Goal: Download file/media

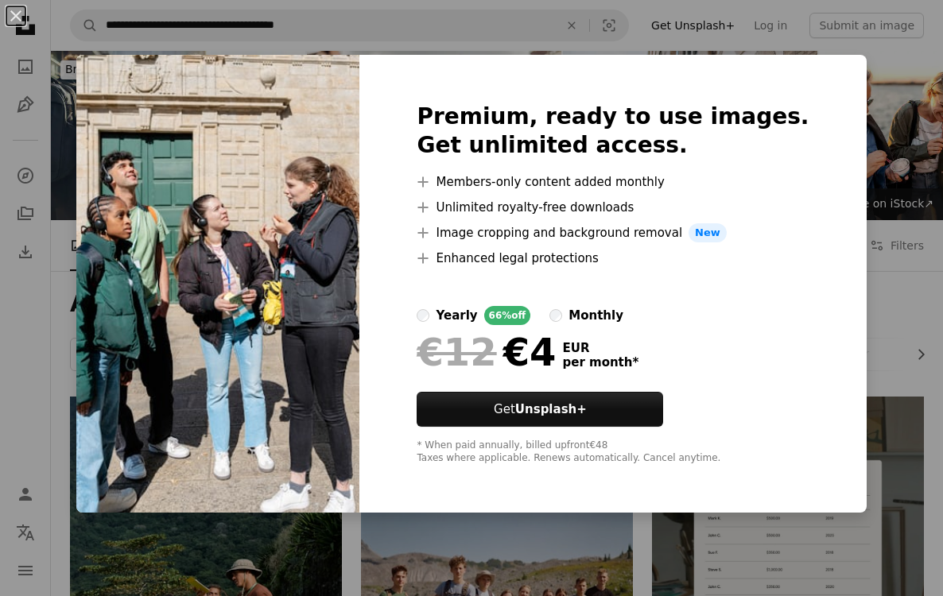
scroll to position [1222, 0]
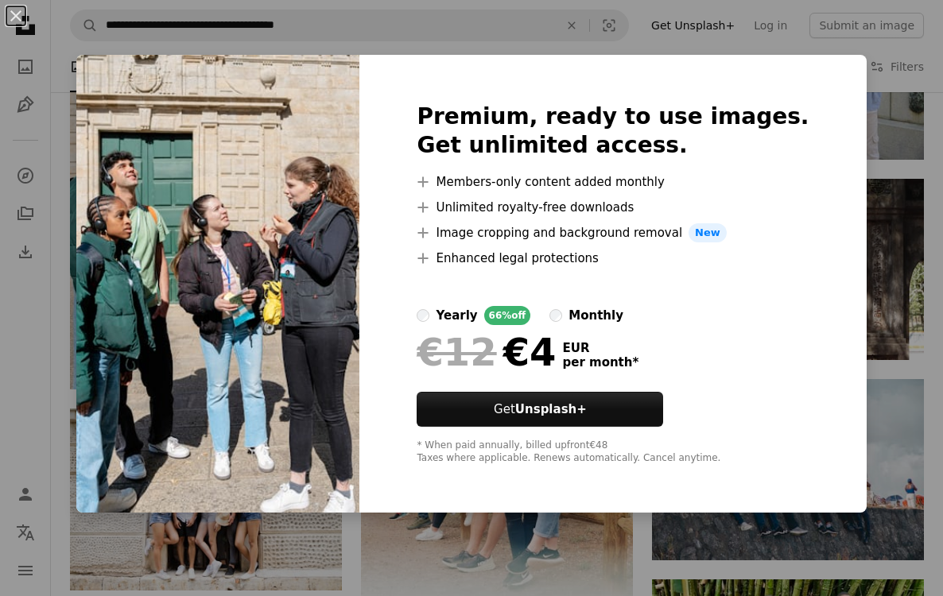
click at [908, 329] on div "An X shape Premium, ready to use images. Get unlimited access. A plus sign Memb…" at bounding box center [471, 298] width 943 height 596
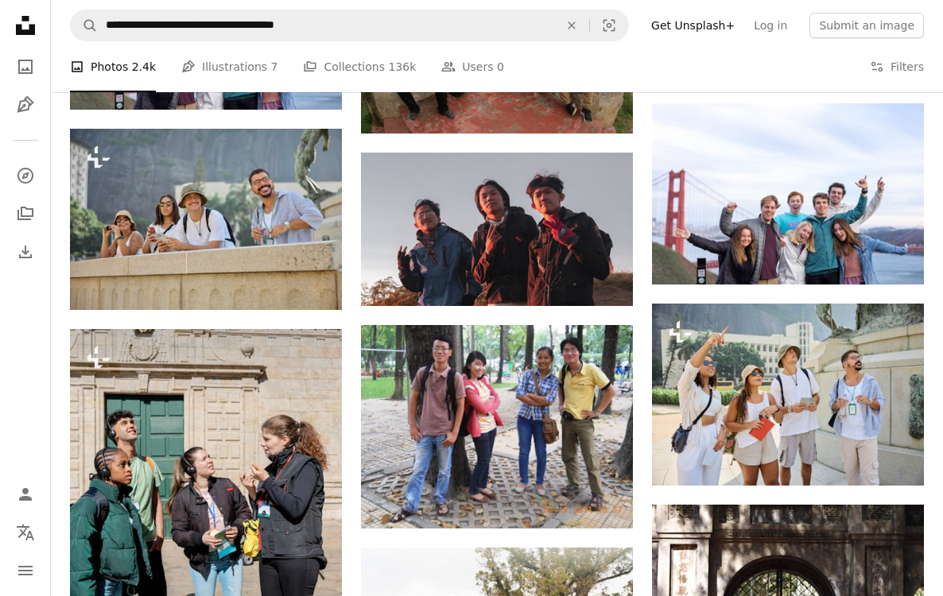
scroll to position [894, 0]
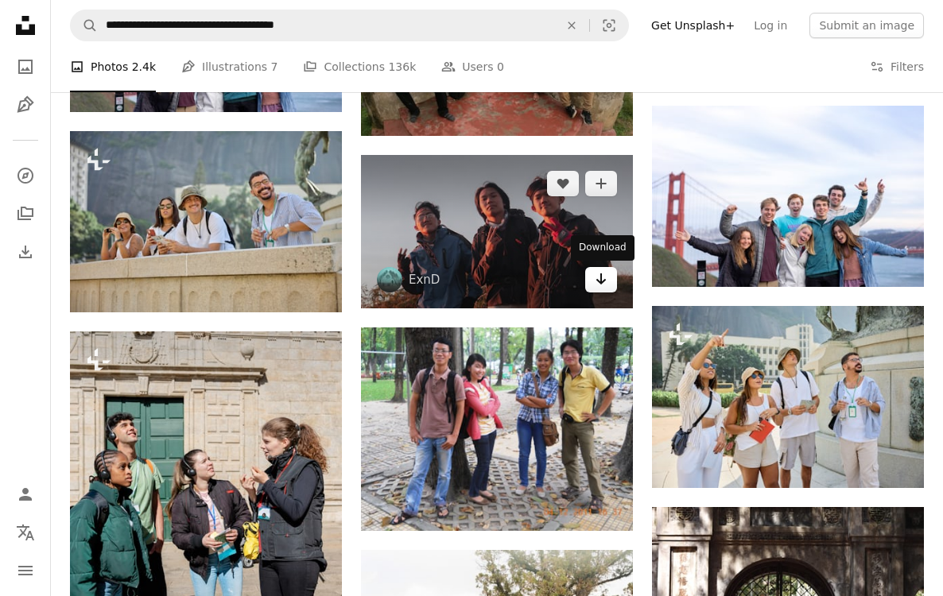
click at [602, 281] on icon "Download" at bounding box center [601, 278] width 10 height 11
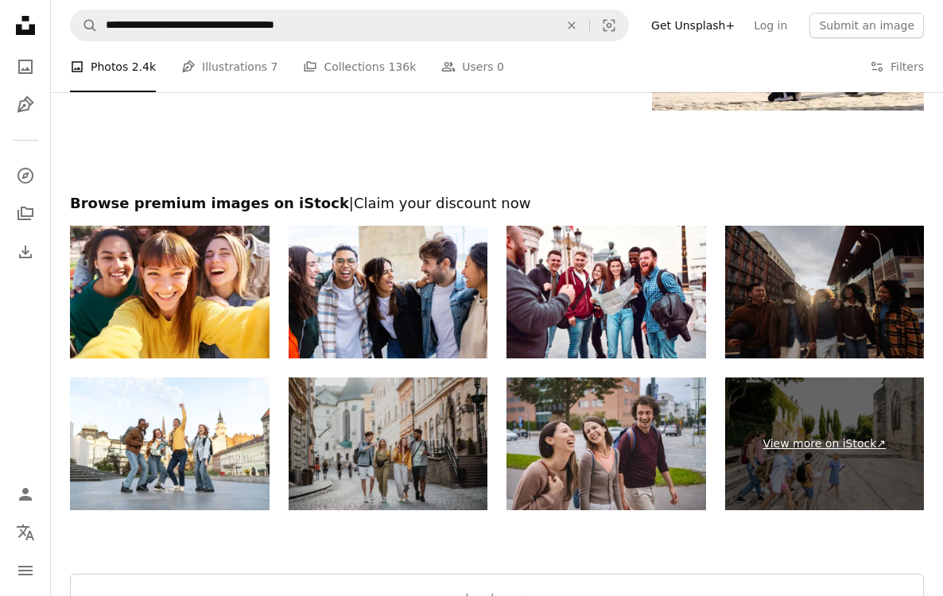
scroll to position [2283, 0]
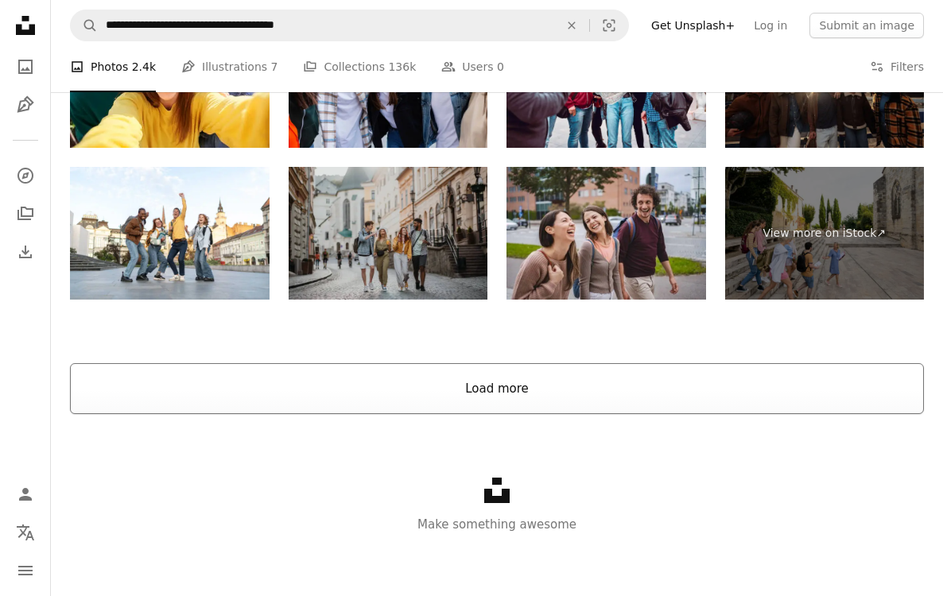
click at [595, 376] on button "Load more" at bounding box center [497, 388] width 854 height 51
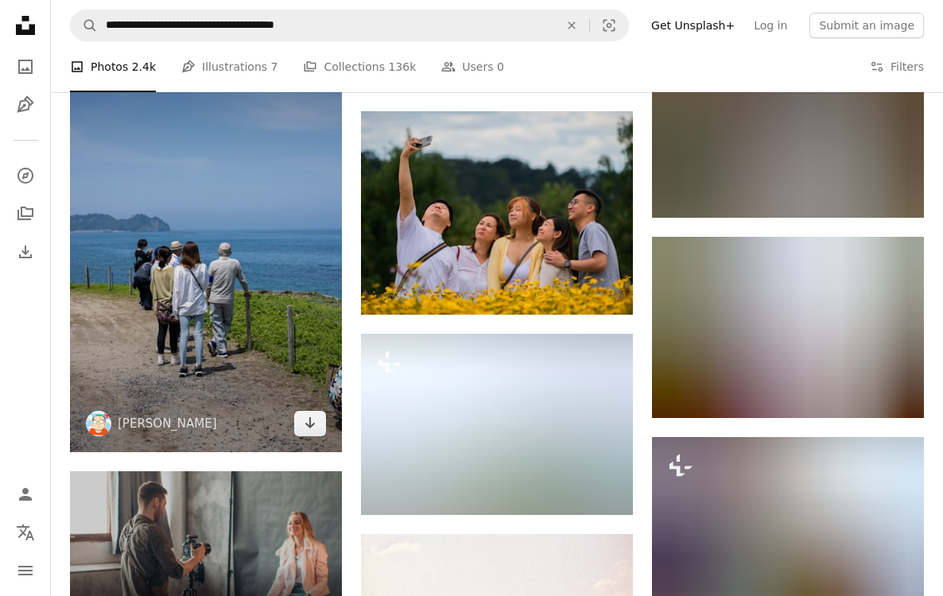
scroll to position [2590, 0]
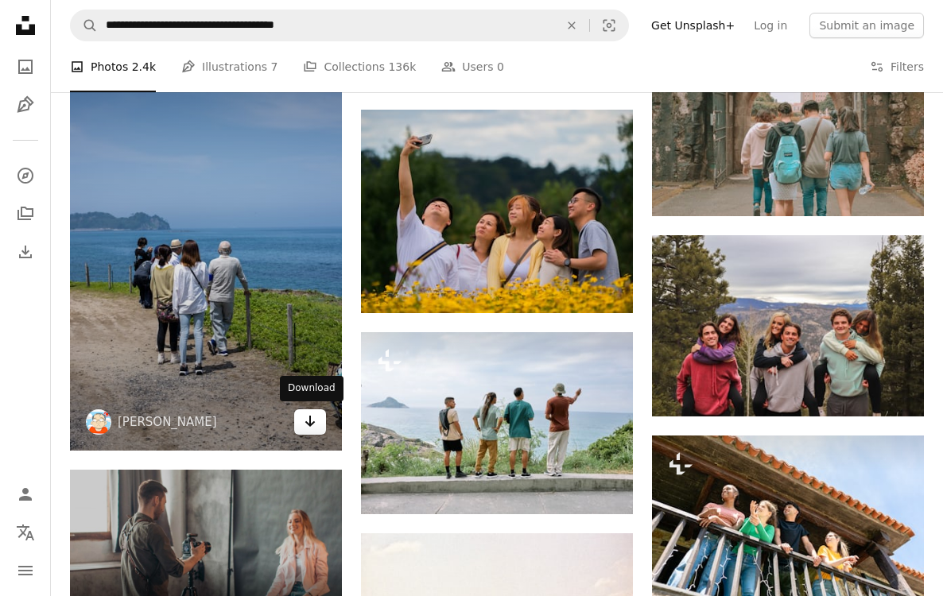
click at [312, 425] on icon "Arrow pointing down" at bounding box center [310, 421] width 13 height 19
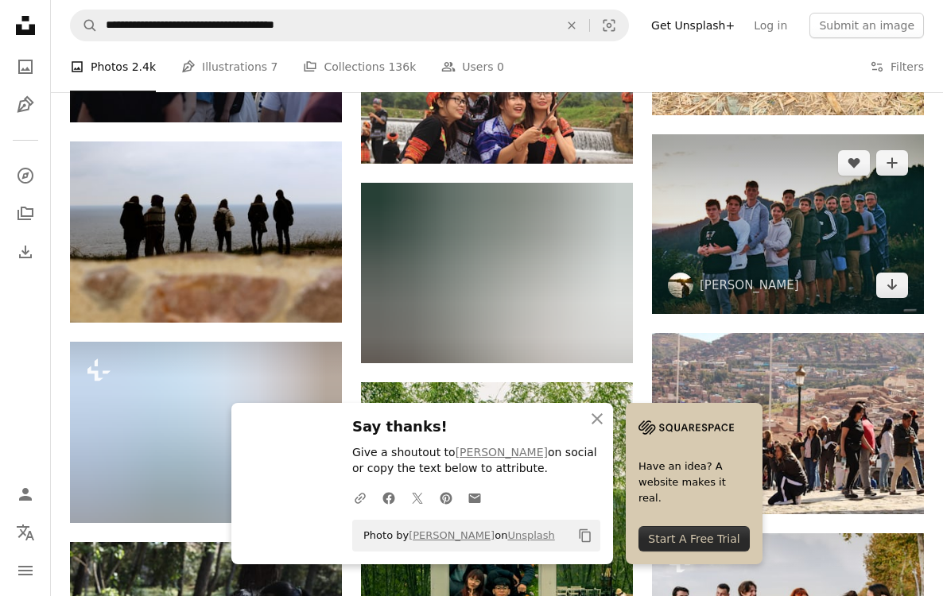
scroll to position [1891, 0]
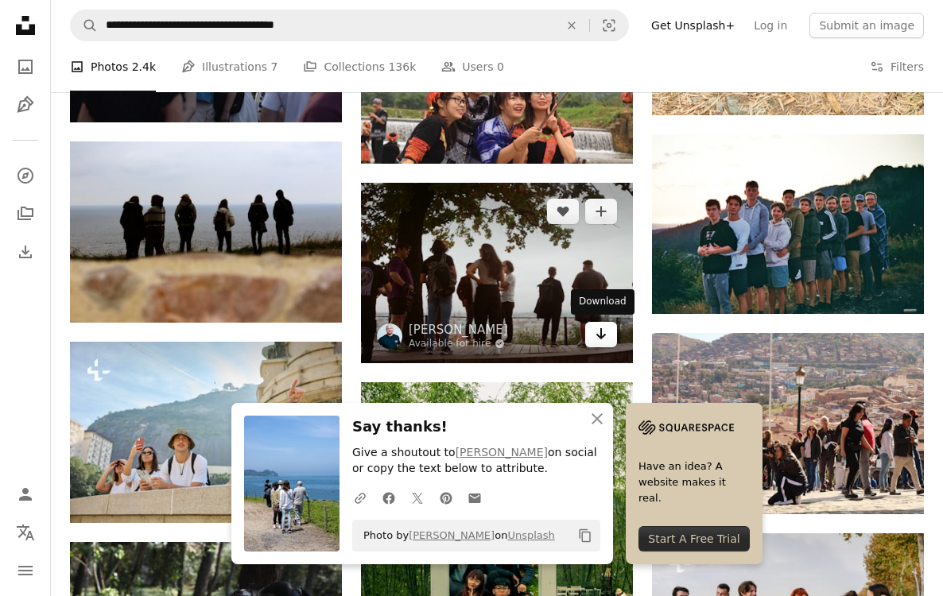
click at [598, 335] on icon "Download" at bounding box center [601, 333] width 10 height 11
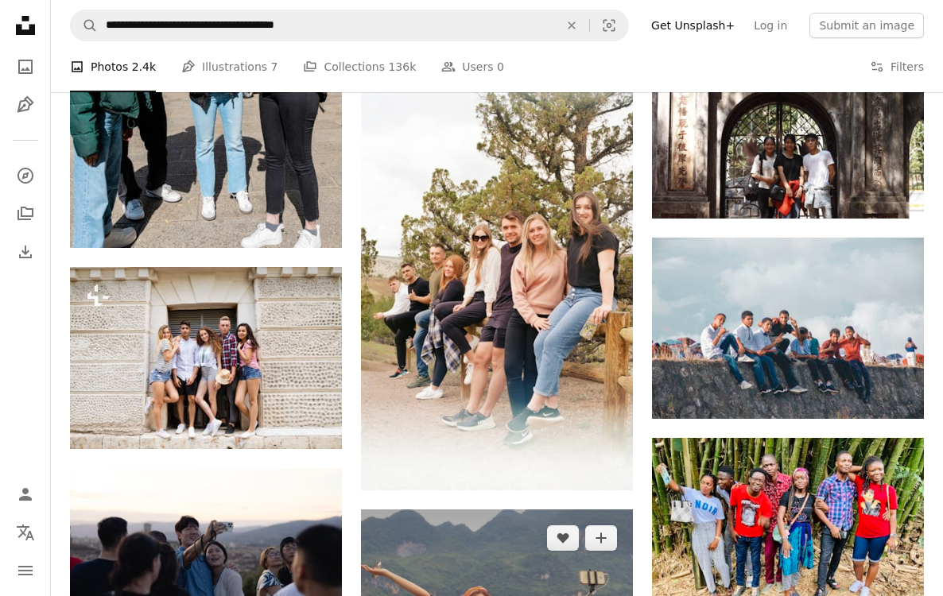
scroll to position [1390, 0]
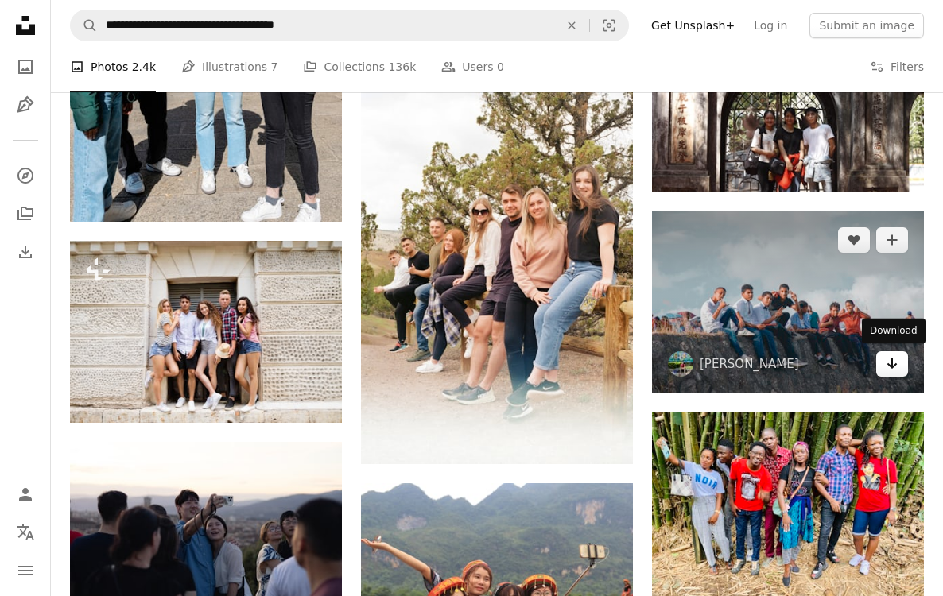
click at [891, 369] on icon "Arrow pointing down" at bounding box center [892, 363] width 13 height 19
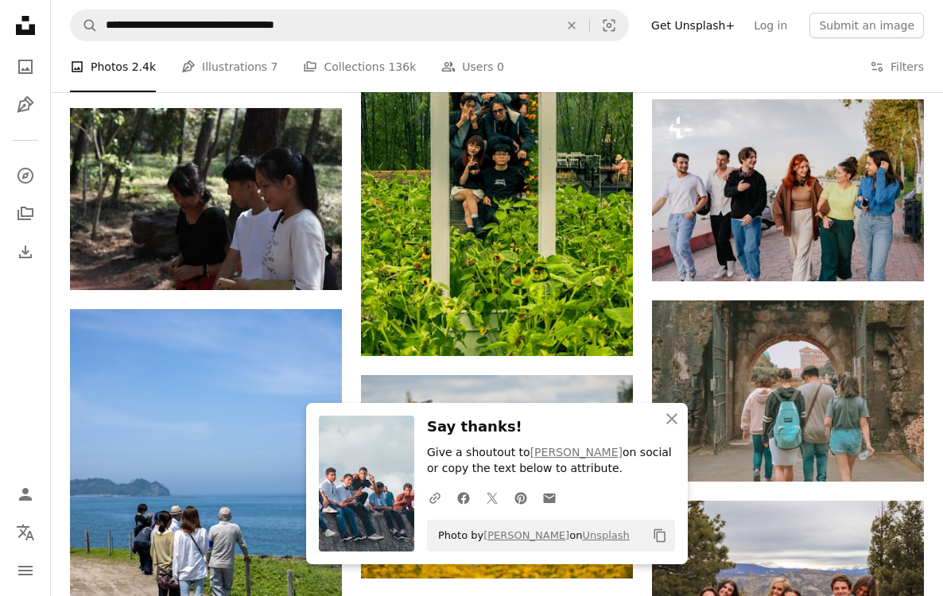
scroll to position [2428, 0]
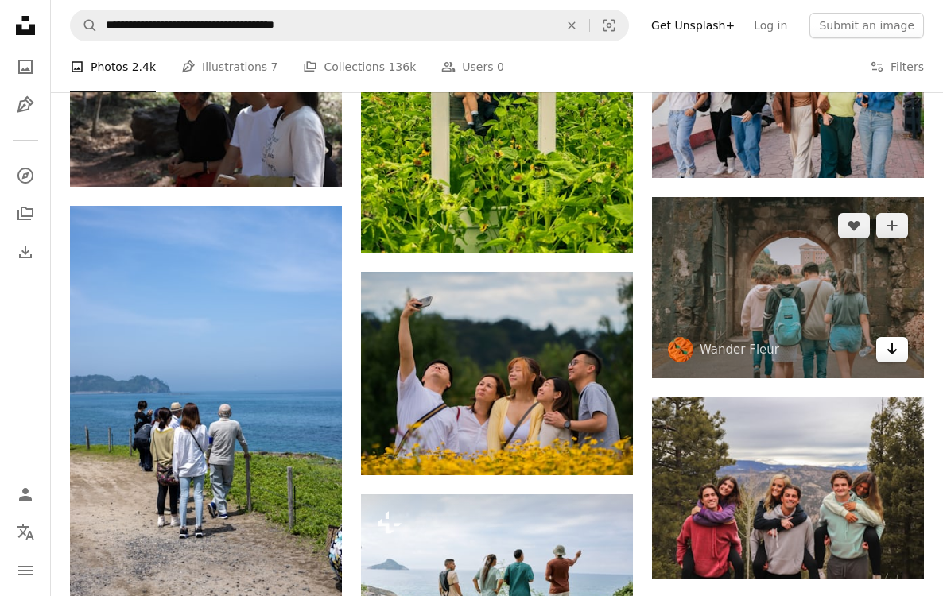
click at [899, 357] on link "Arrow pointing down" at bounding box center [892, 349] width 32 height 25
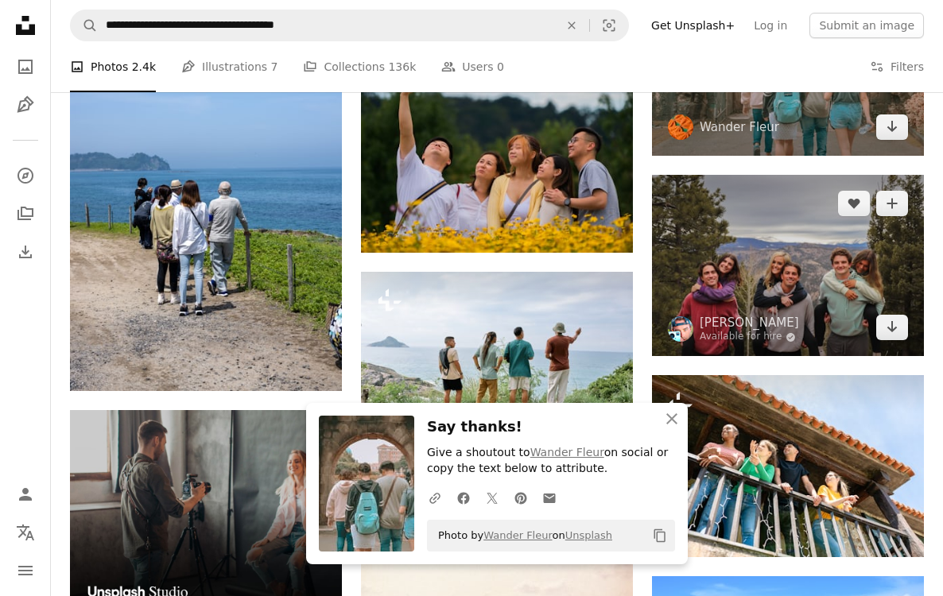
scroll to position [2701, 0]
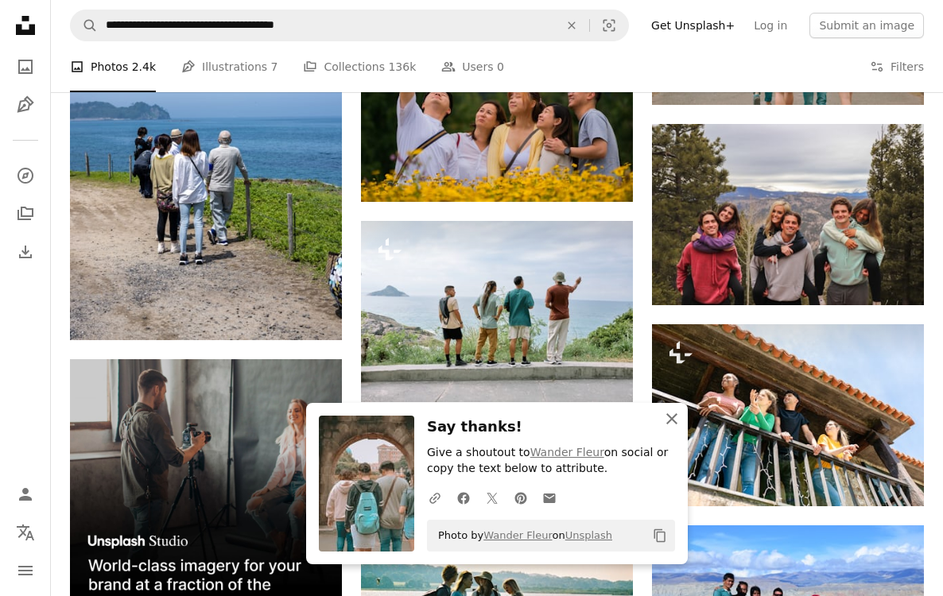
click at [673, 423] on icon "An X shape" at bounding box center [671, 418] width 19 height 19
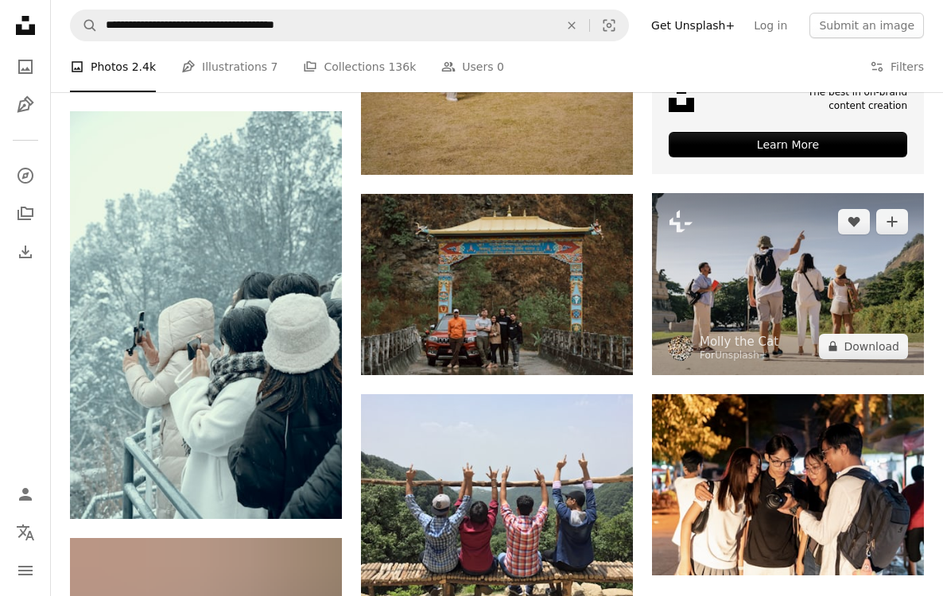
scroll to position [4613, 0]
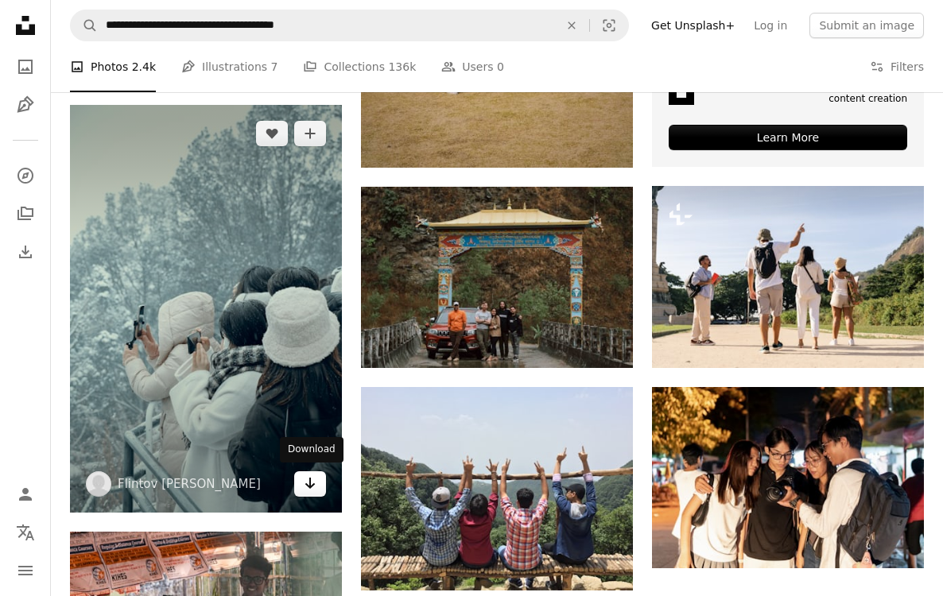
click at [312, 491] on link "Arrow pointing down" at bounding box center [310, 483] width 32 height 25
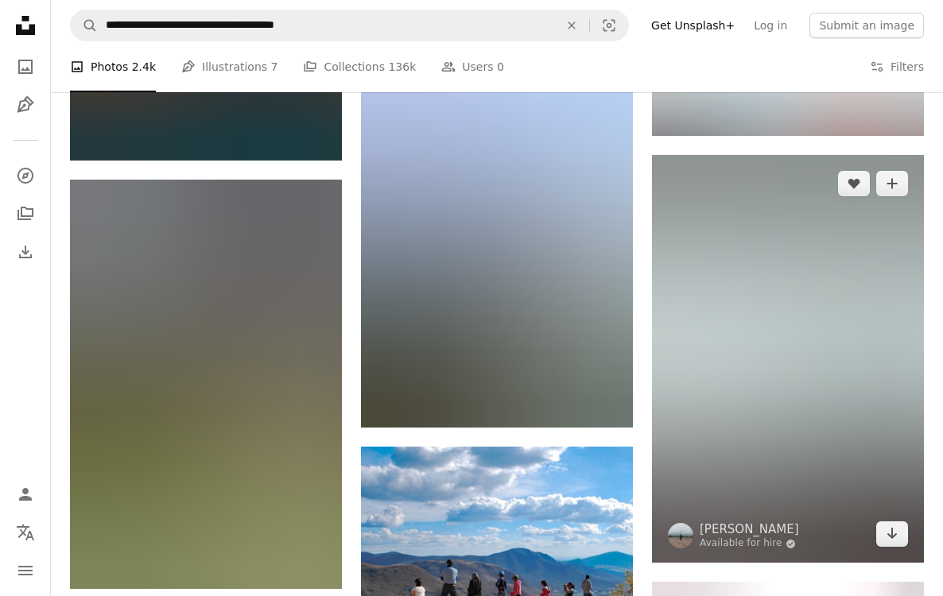
scroll to position [5823, 0]
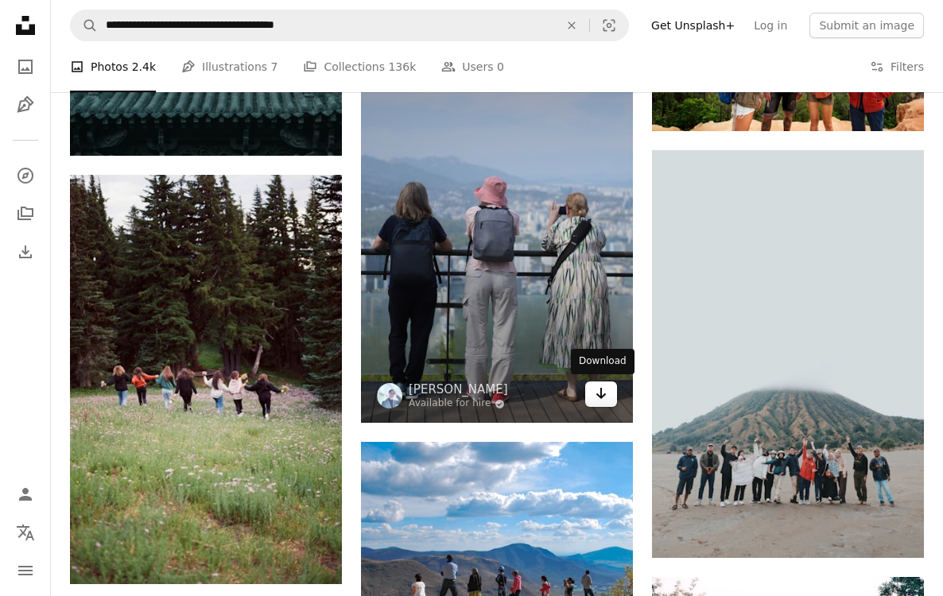
click at [599, 401] on icon "Arrow pointing down" at bounding box center [601, 393] width 13 height 19
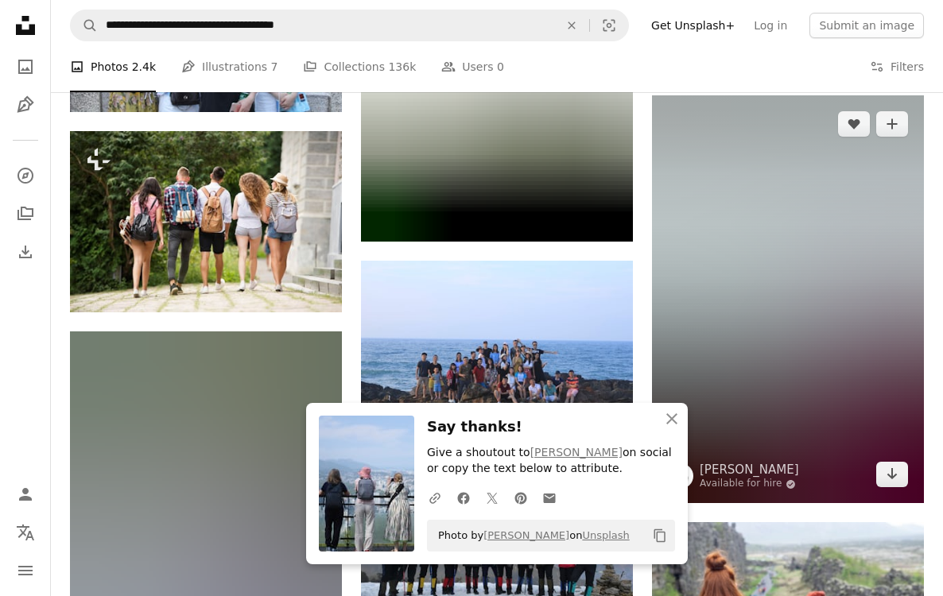
scroll to position [6713, 0]
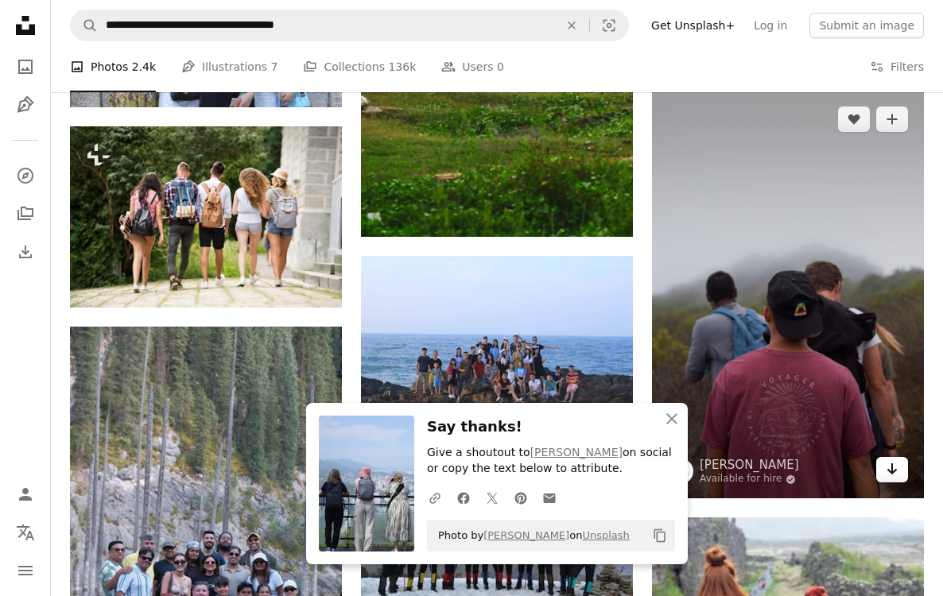
click at [892, 474] on icon "Arrow pointing down" at bounding box center [892, 469] width 13 height 19
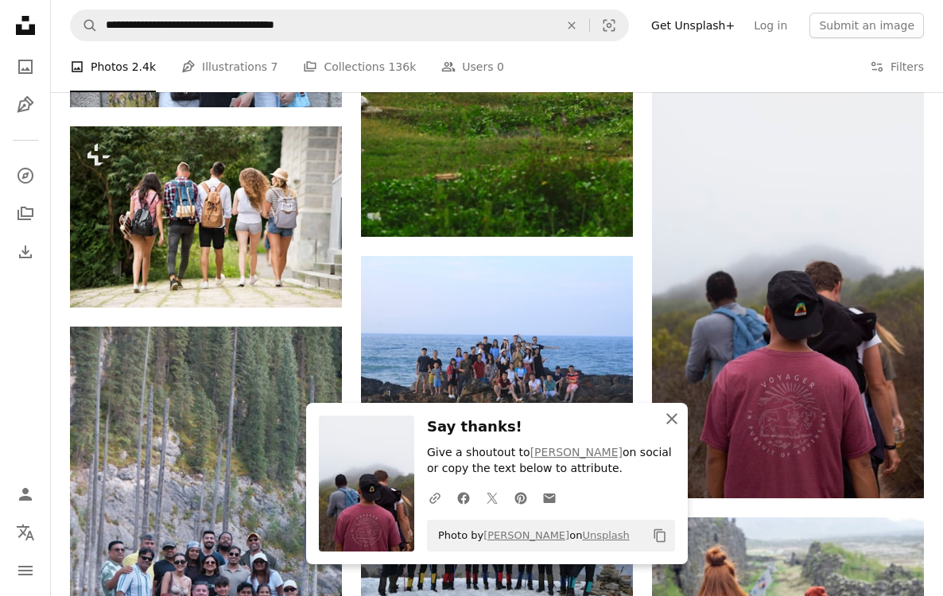
click at [673, 423] on icon "An X shape" at bounding box center [671, 418] width 19 height 19
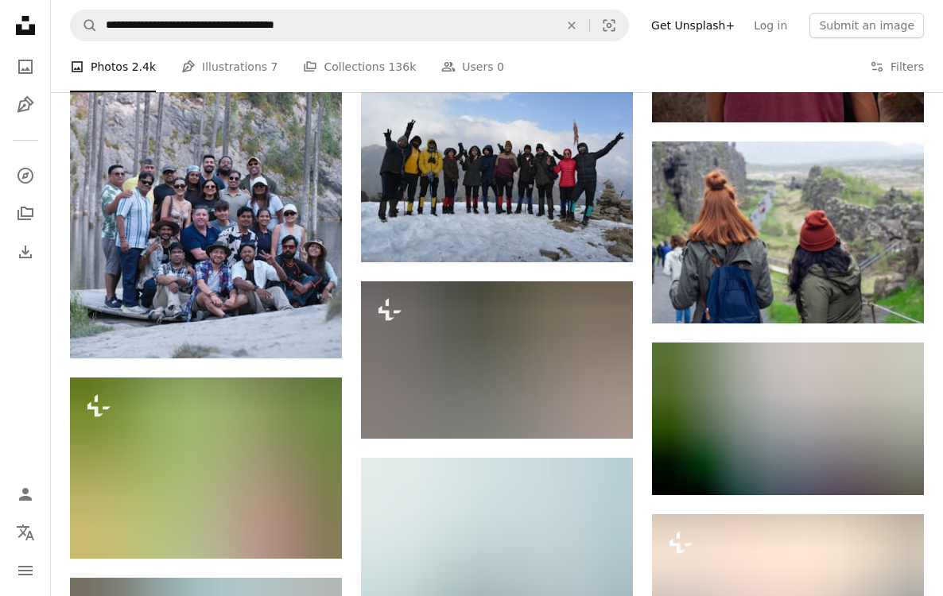
scroll to position [7096, 0]
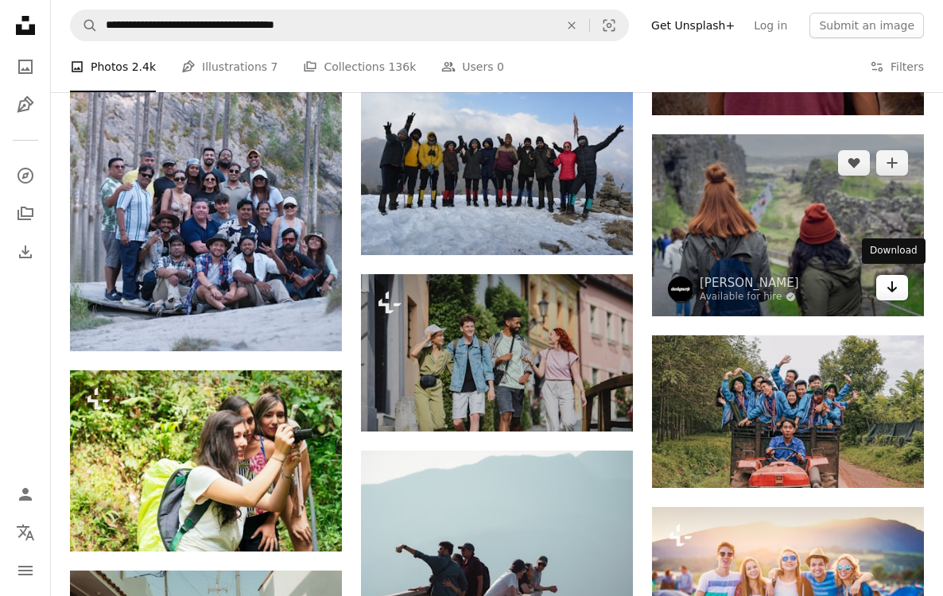
click at [889, 284] on icon "Download" at bounding box center [892, 286] width 10 height 11
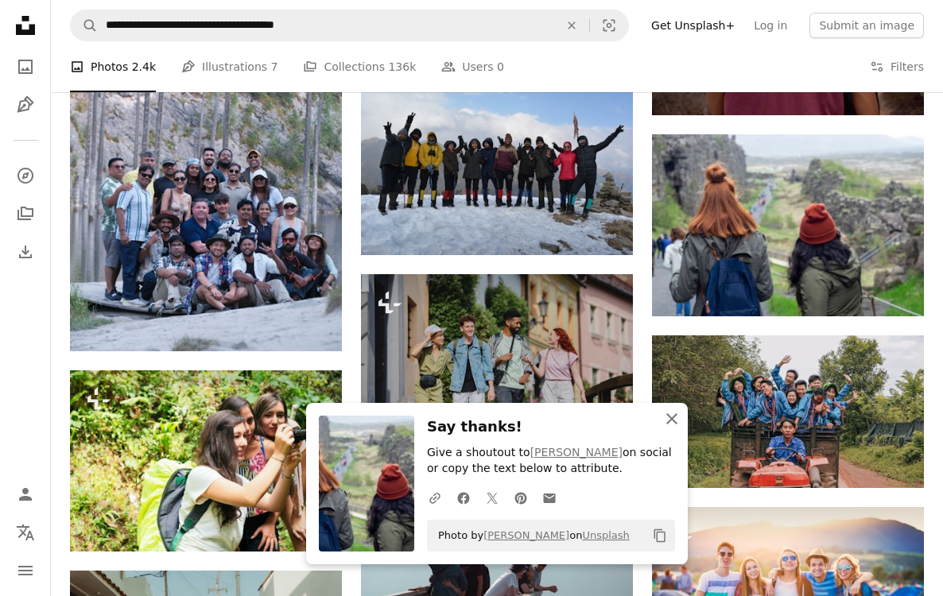
click at [673, 421] on icon "An X shape" at bounding box center [671, 418] width 19 height 19
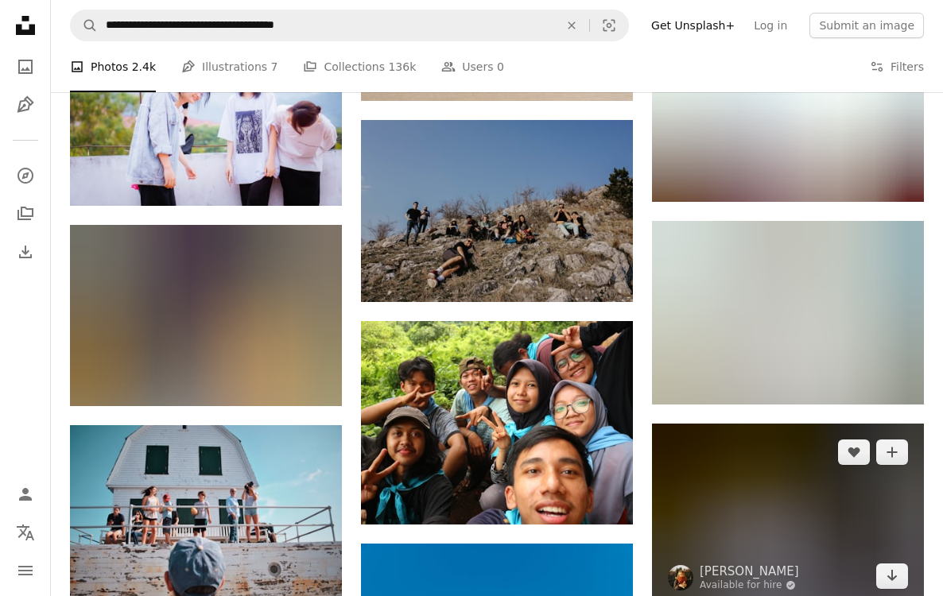
scroll to position [11260, 0]
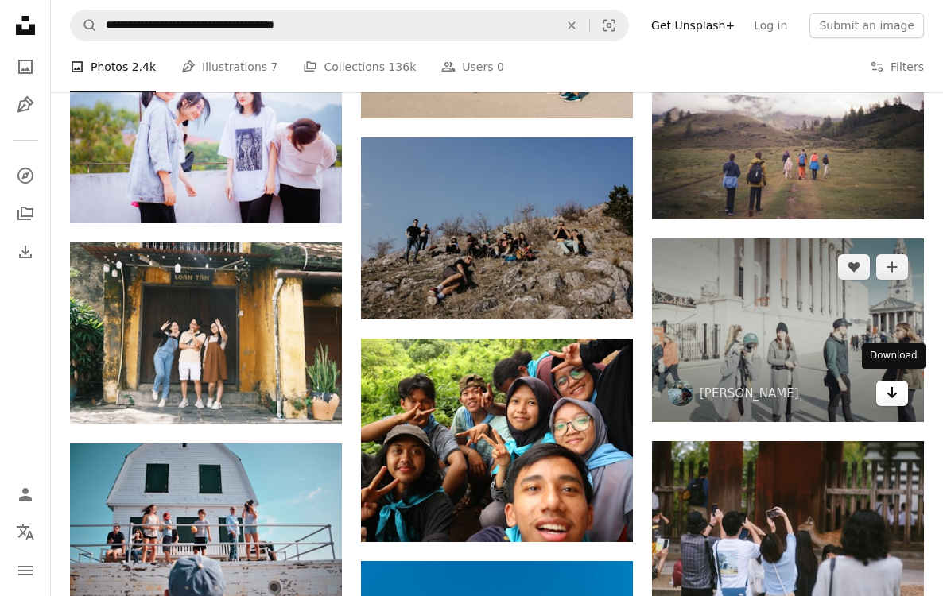
click at [888, 386] on icon "Arrow pointing down" at bounding box center [892, 392] width 13 height 19
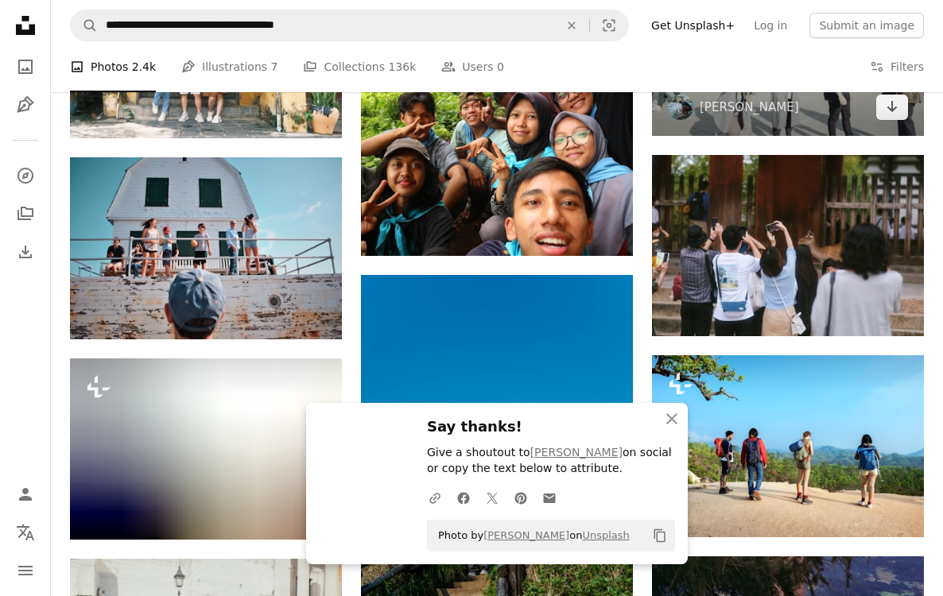
scroll to position [11536, 0]
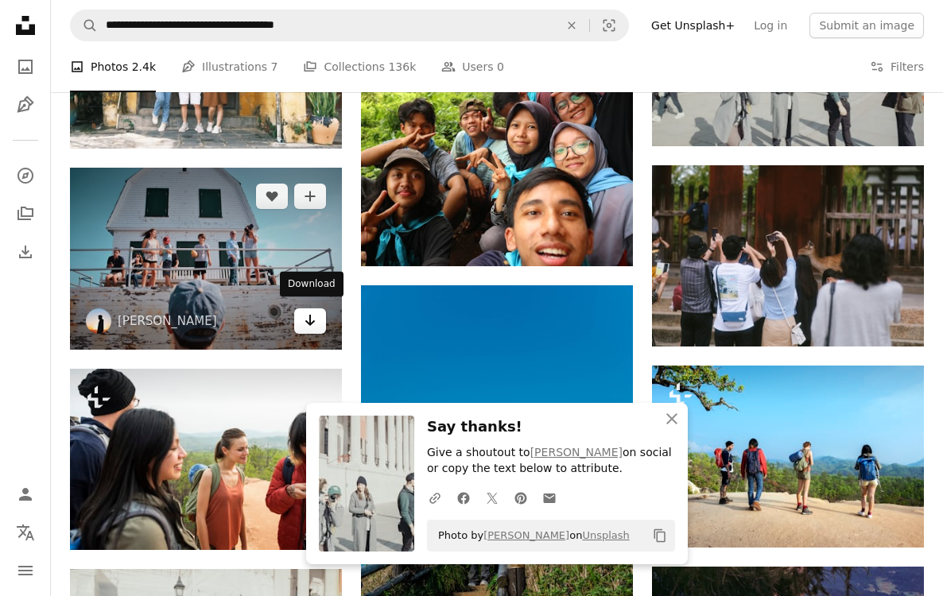
click at [304, 313] on icon "Arrow pointing down" at bounding box center [310, 320] width 13 height 19
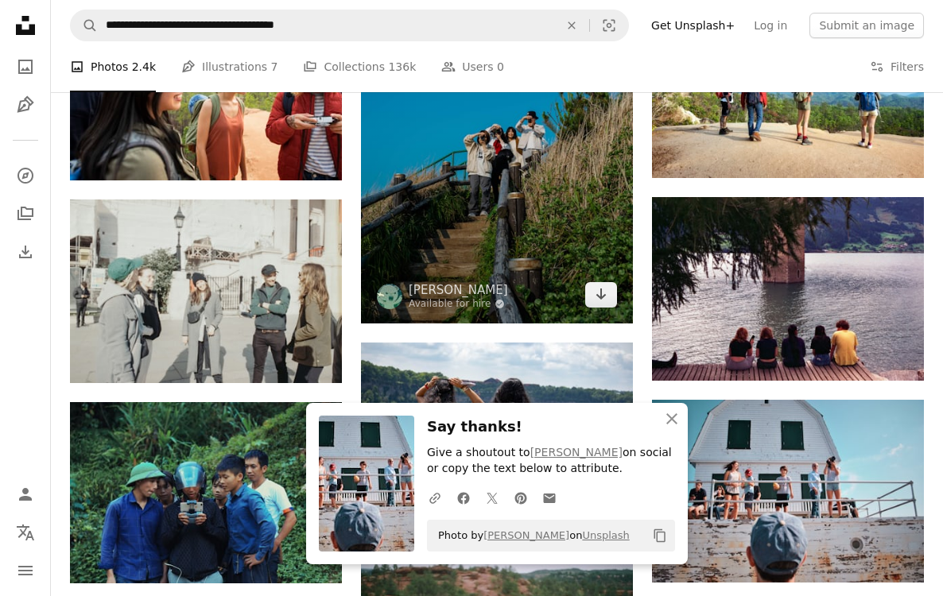
scroll to position [11907, 0]
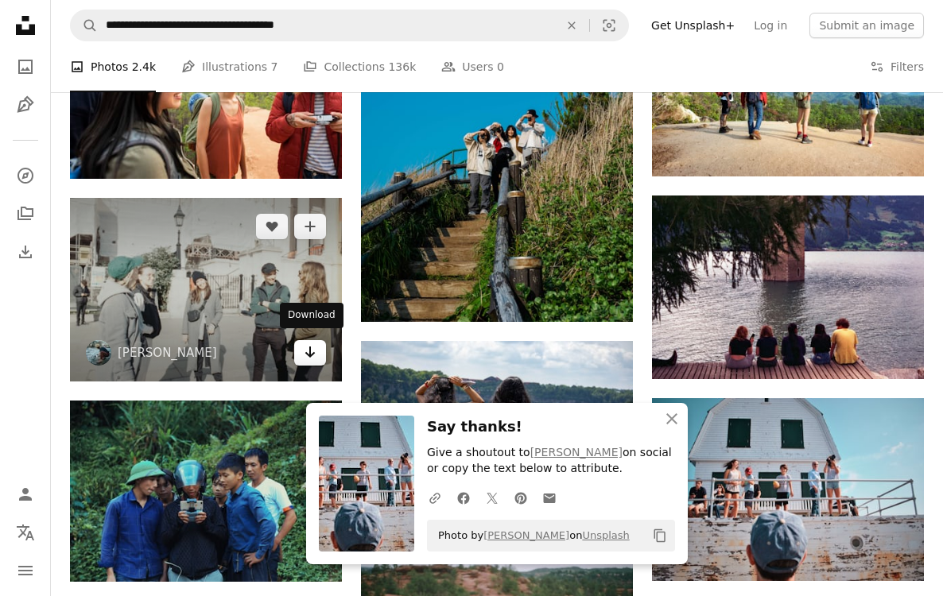
click at [306, 343] on icon "Arrow pointing down" at bounding box center [310, 352] width 13 height 19
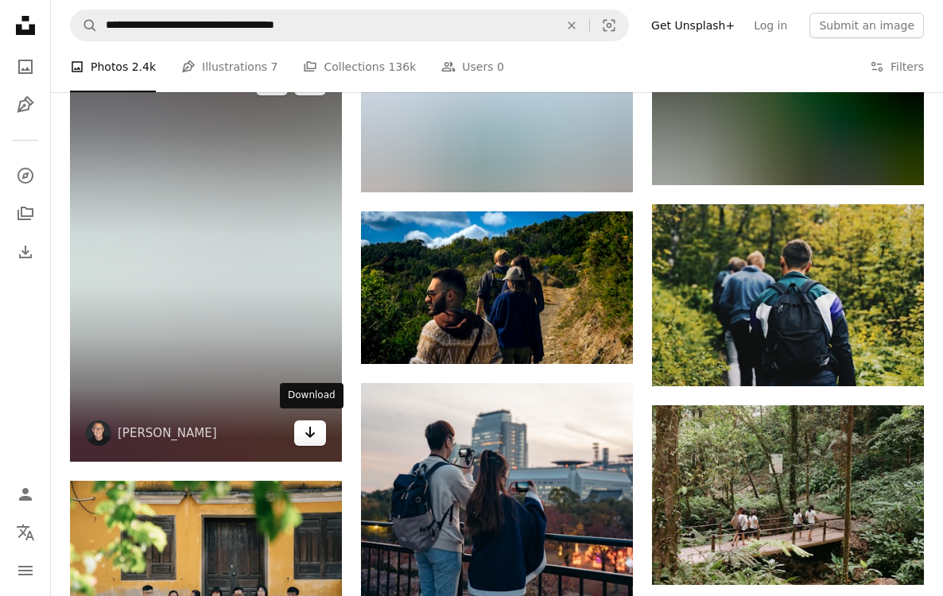
scroll to position [14050, 0]
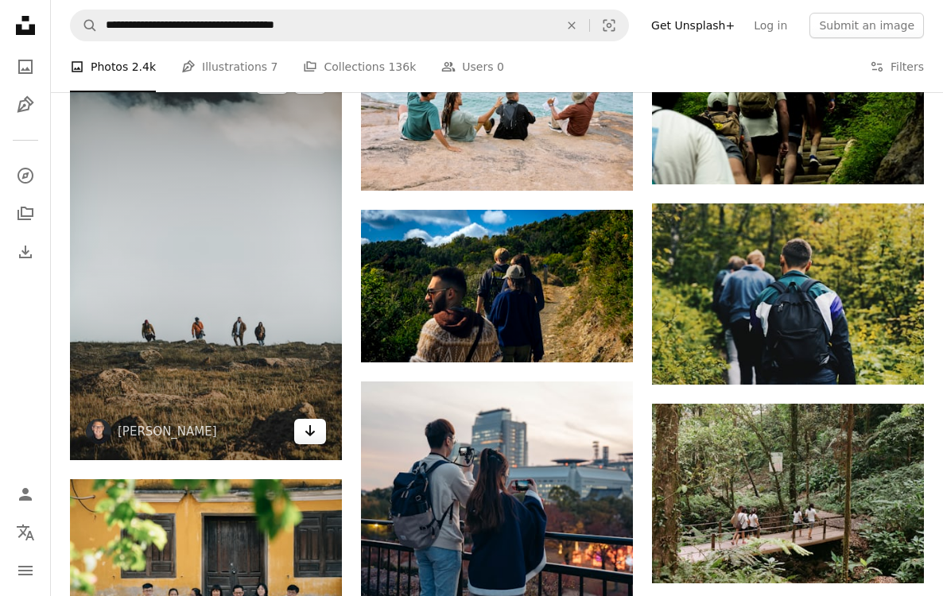
click at [308, 429] on icon "Download" at bounding box center [310, 430] width 10 height 11
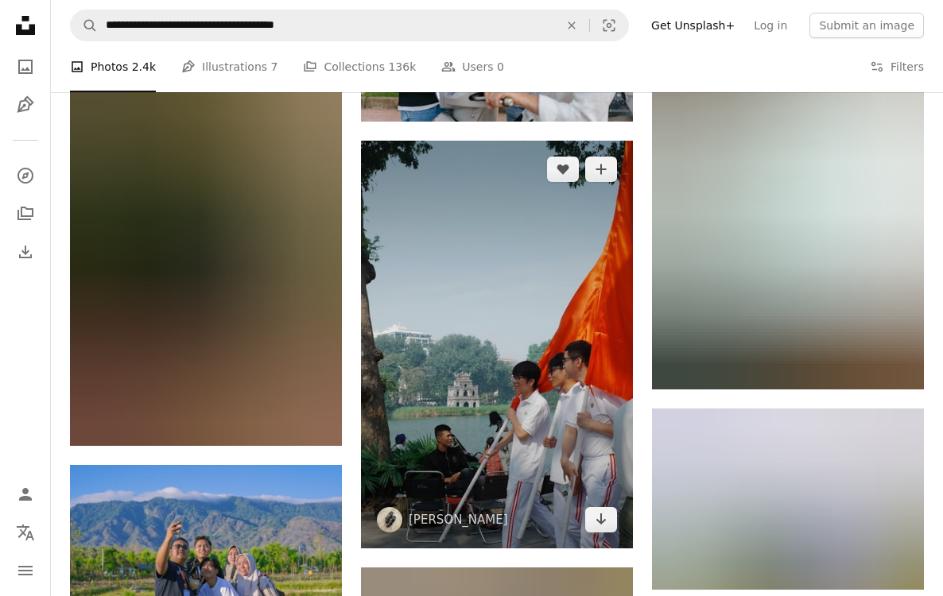
scroll to position [15502, 0]
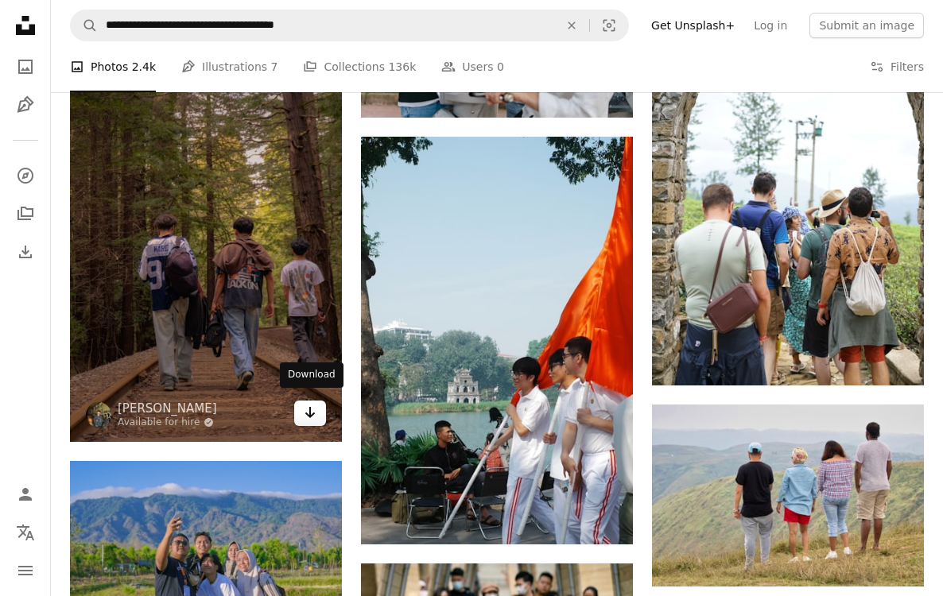
click at [309, 407] on icon "Download" at bounding box center [310, 412] width 10 height 11
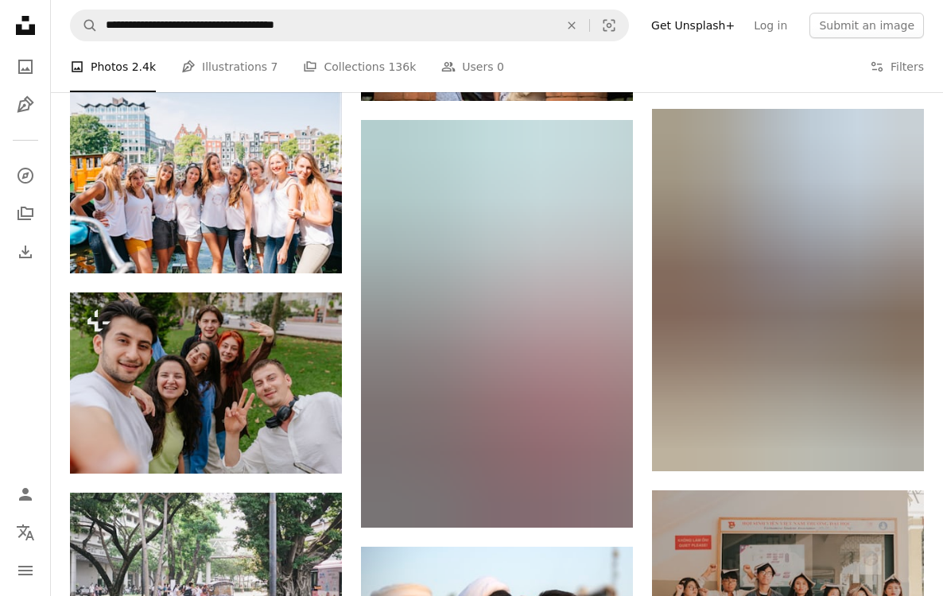
scroll to position [17120, 0]
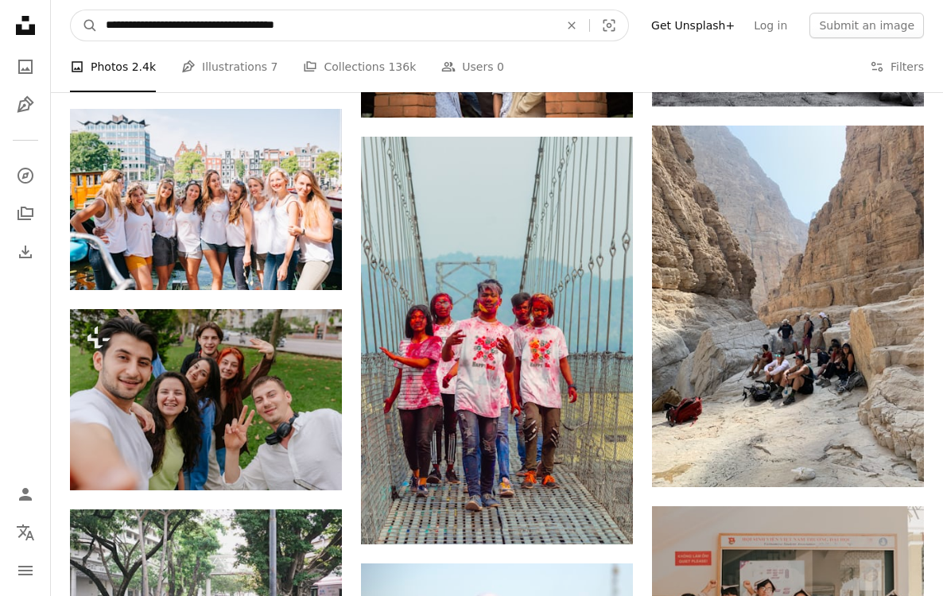
click at [300, 30] on input "**********" at bounding box center [326, 25] width 456 height 30
type input "**********"
click button "A magnifying glass" at bounding box center [84, 25] width 27 height 30
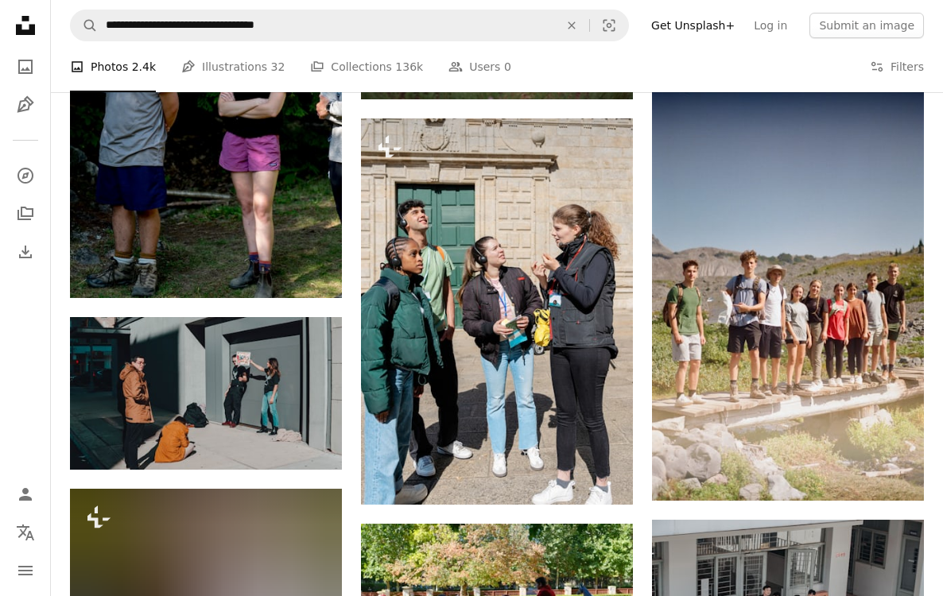
scroll to position [862, 0]
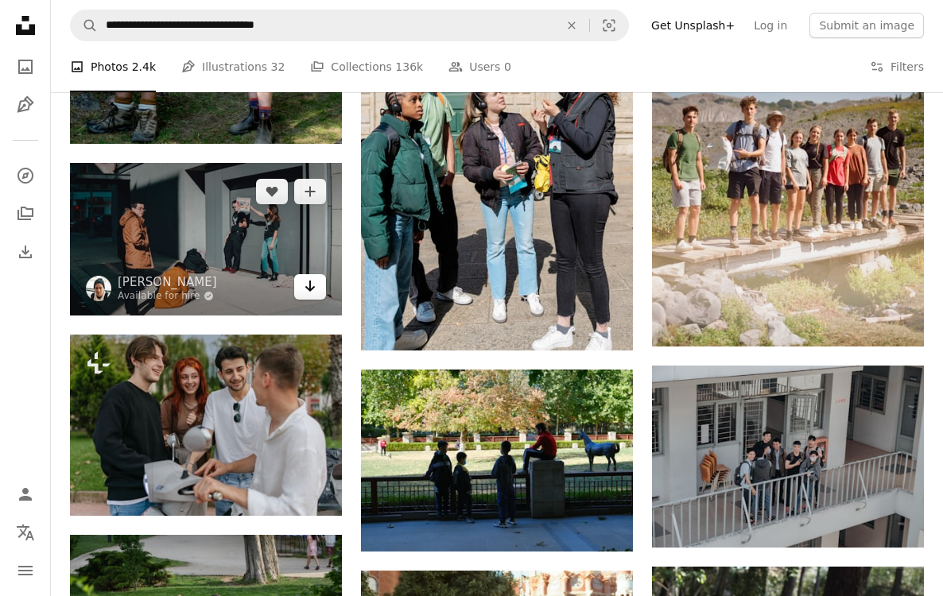
click at [308, 293] on icon "Arrow pointing down" at bounding box center [310, 286] width 13 height 19
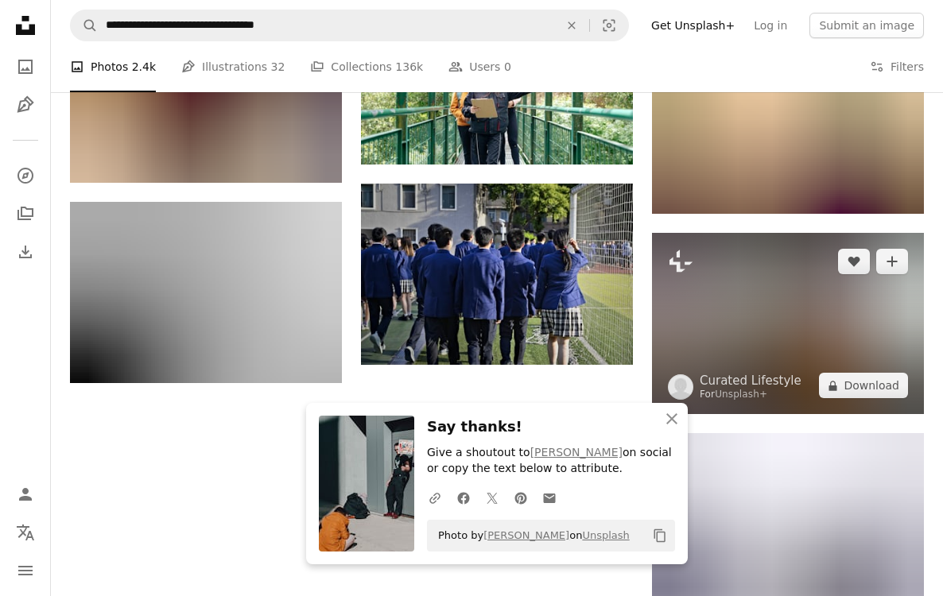
scroll to position [1605, 0]
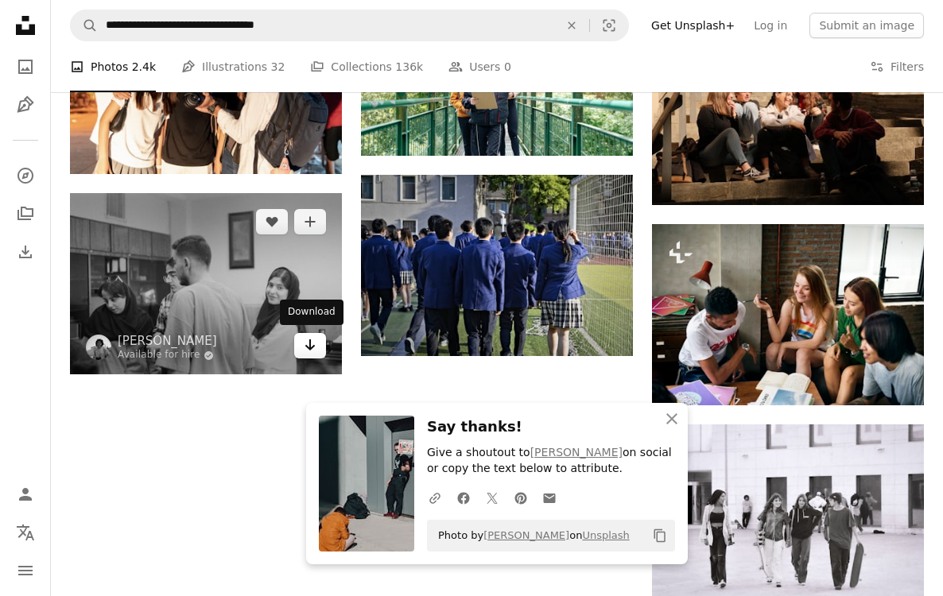
click at [306, 343] on icon "Download" at bounding box center [310, 344] width 10 height 11
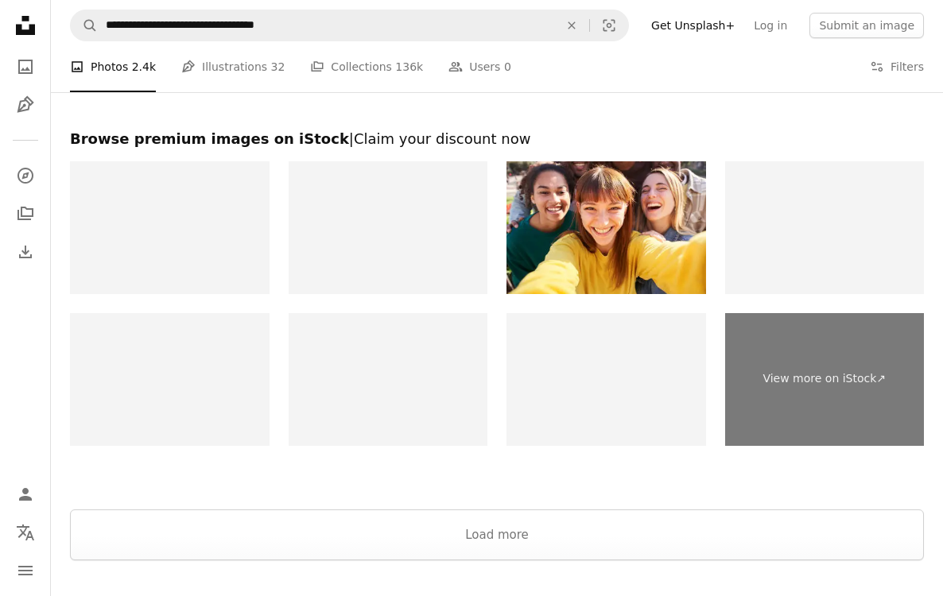
scroll to position [2511, 0]
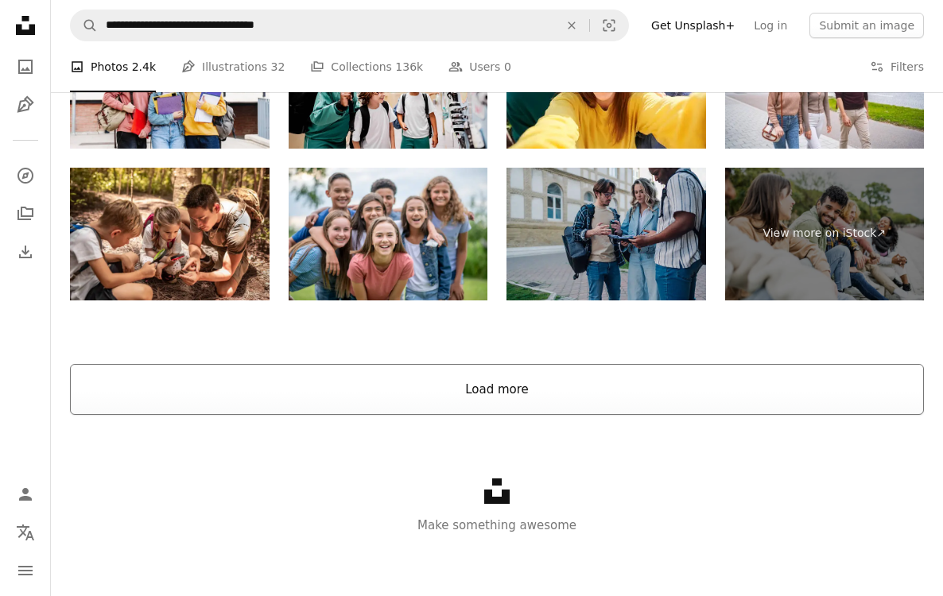
click at [791, 371] on button "Load more" at bounding box center [497, 389] width 854 height 51
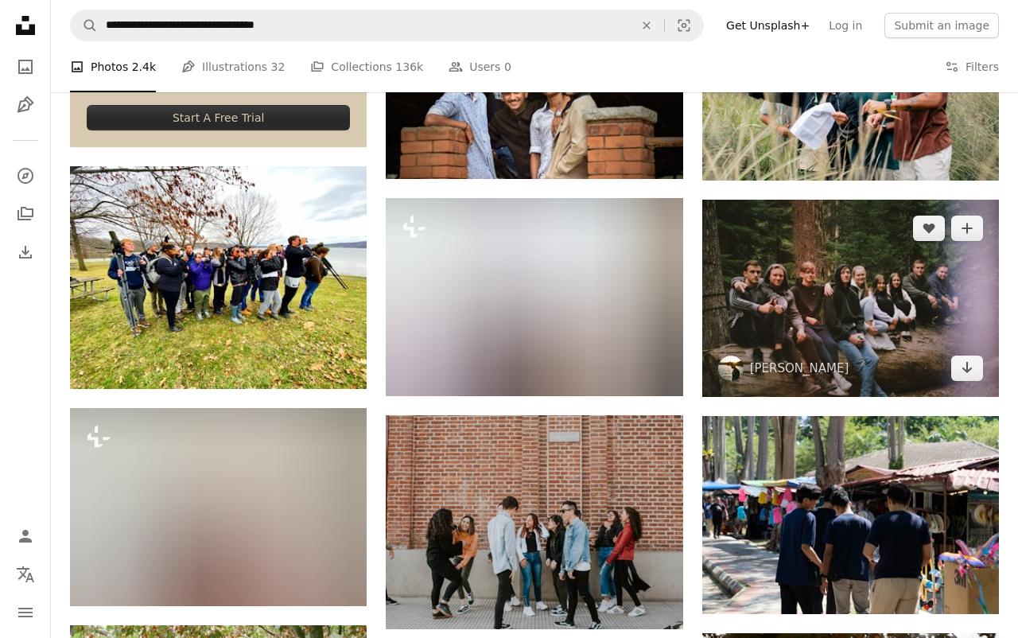
scroll to position [3002, 0]
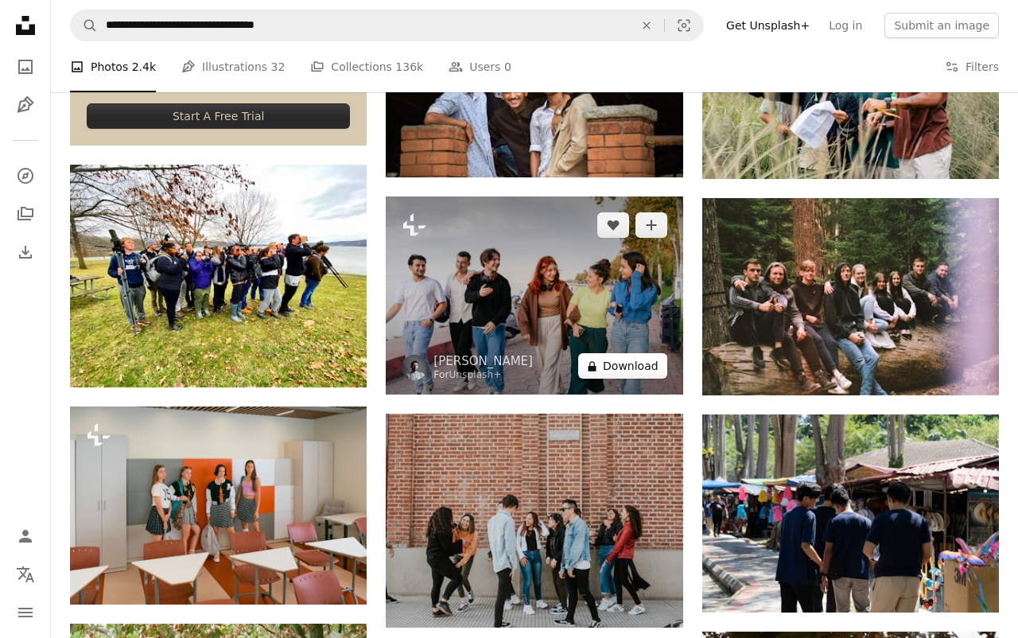
click at [638, 370] on button "A lock Download" at bounding box center [622, 365] width 89 height 25
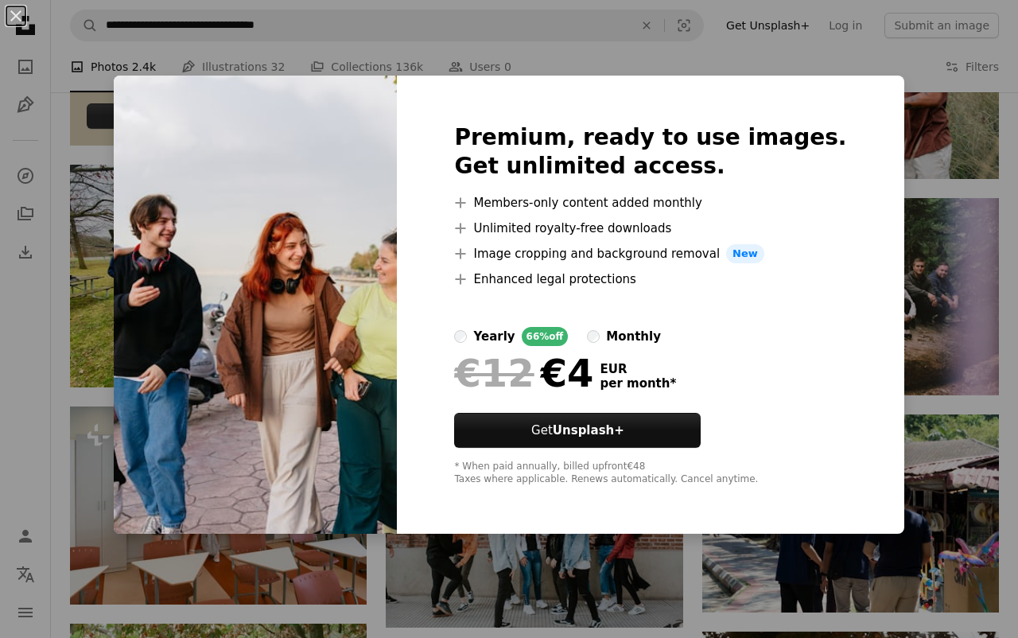
click at [885, 77] on div "An X shape Premium, ready to use images. Get unlimited access. A plus sign Memb…" at bounding box center [509, 319] width 1018 height 638
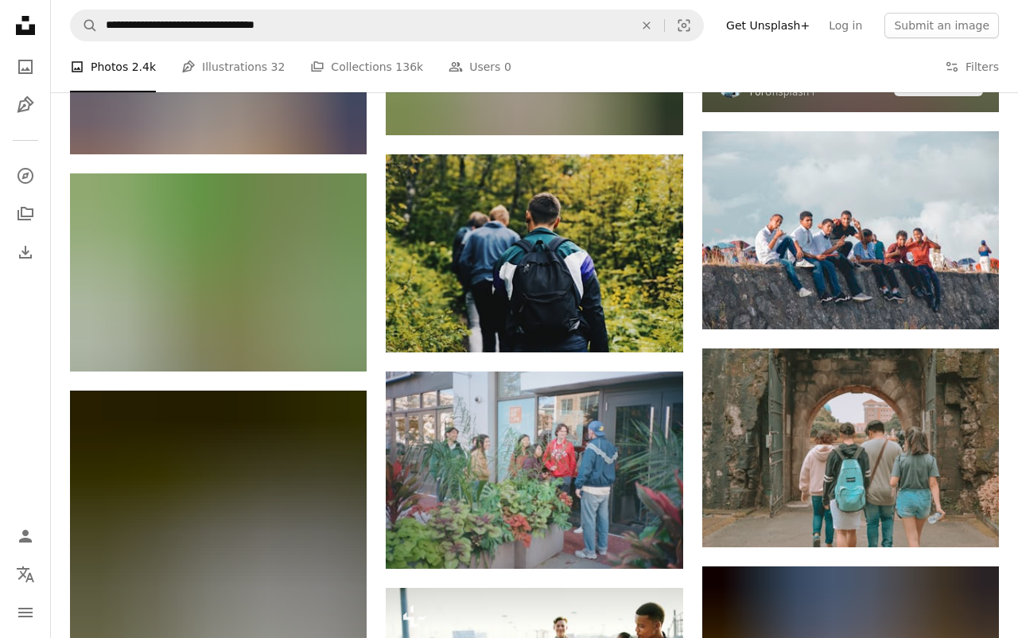
scroll to position [9516, 0]
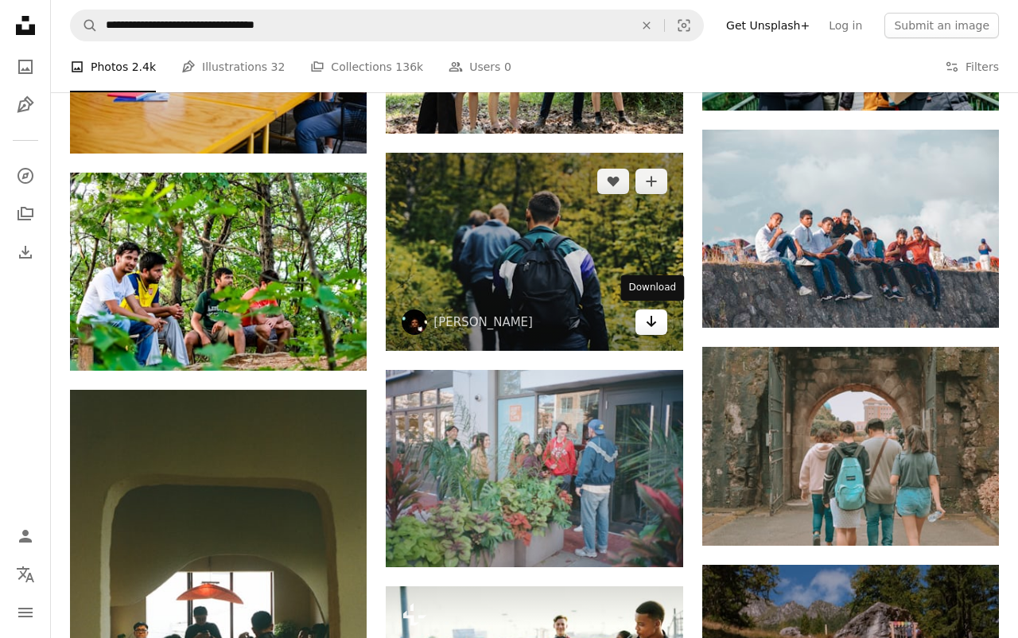
click at [650, 320] on icon "Download" at bounding box center [651, 321] width 10 height 11
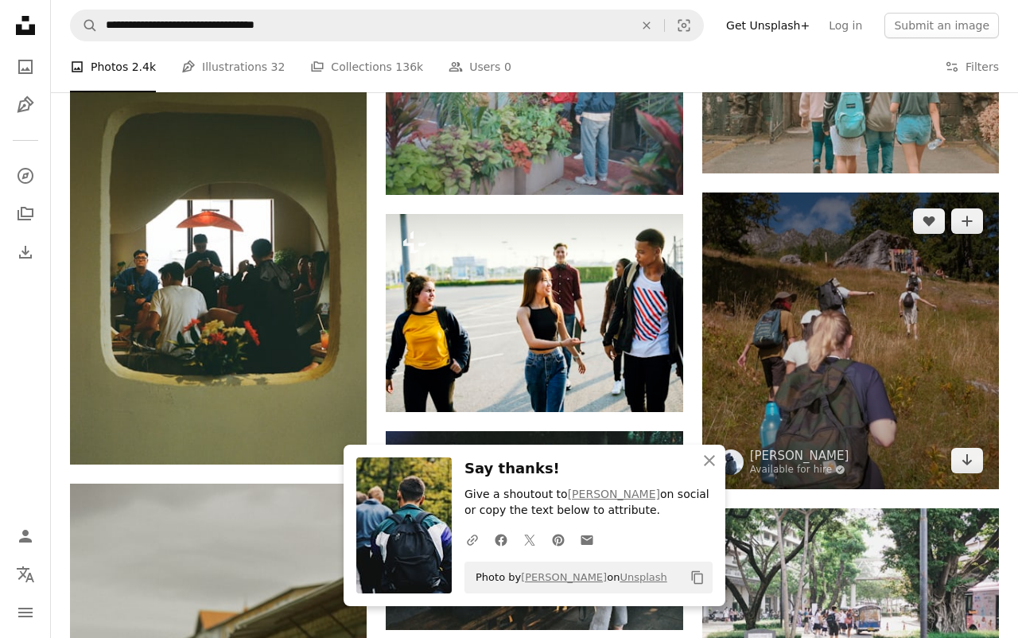
scroll to position [9896, 0]
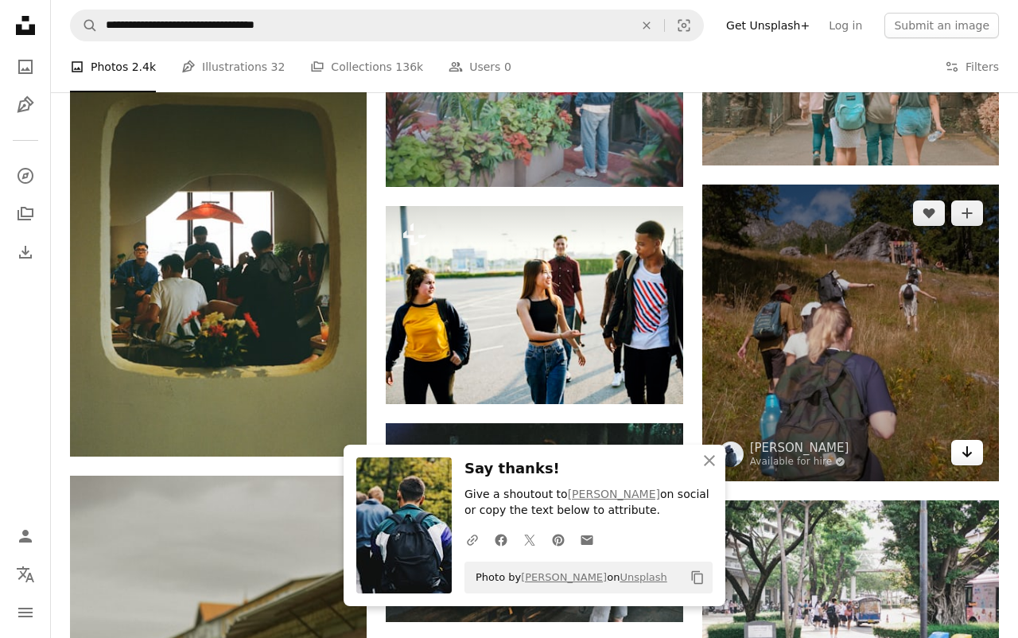
click at [942, 461] on icon "Arrow pointing down" at bounding box center [966, 451] width 13 height 19
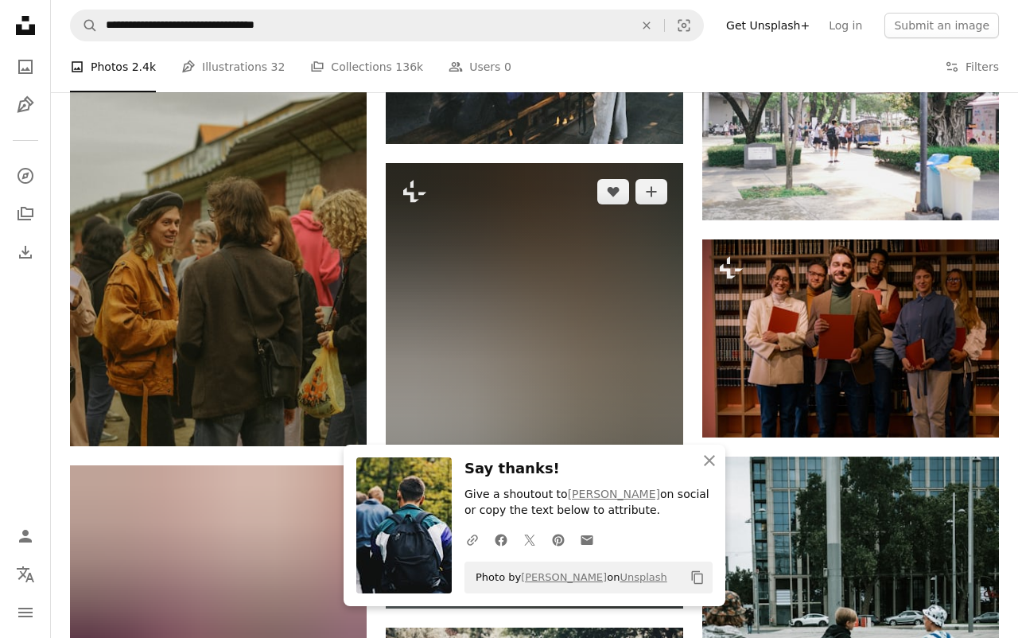
scroll to position [10375, 0]
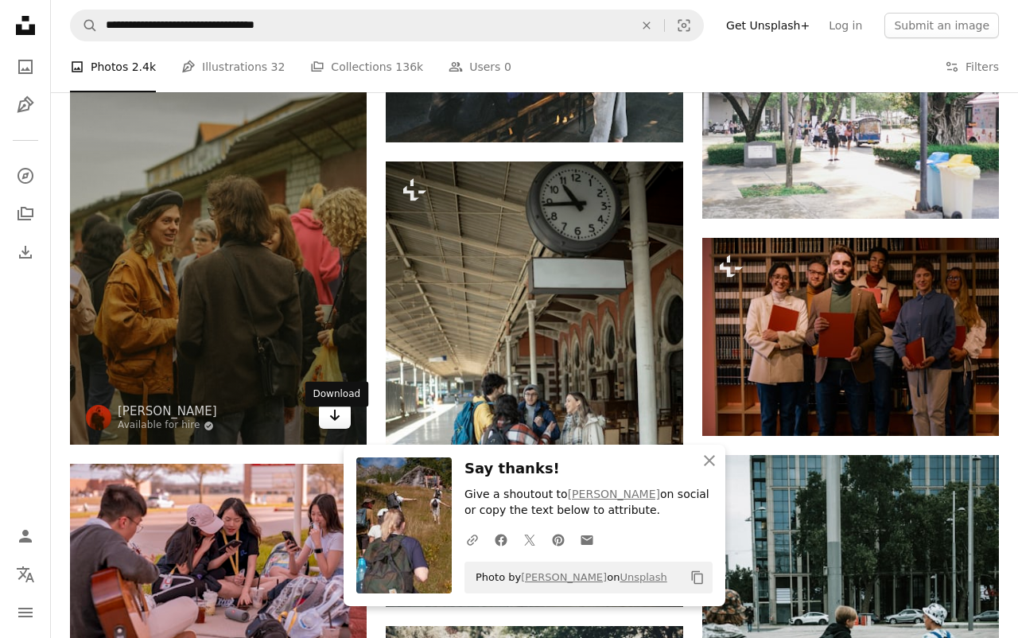
click at [331, 424] on icon "Arrow pointing down" at bounding box center [334, 414] width 13 height 19
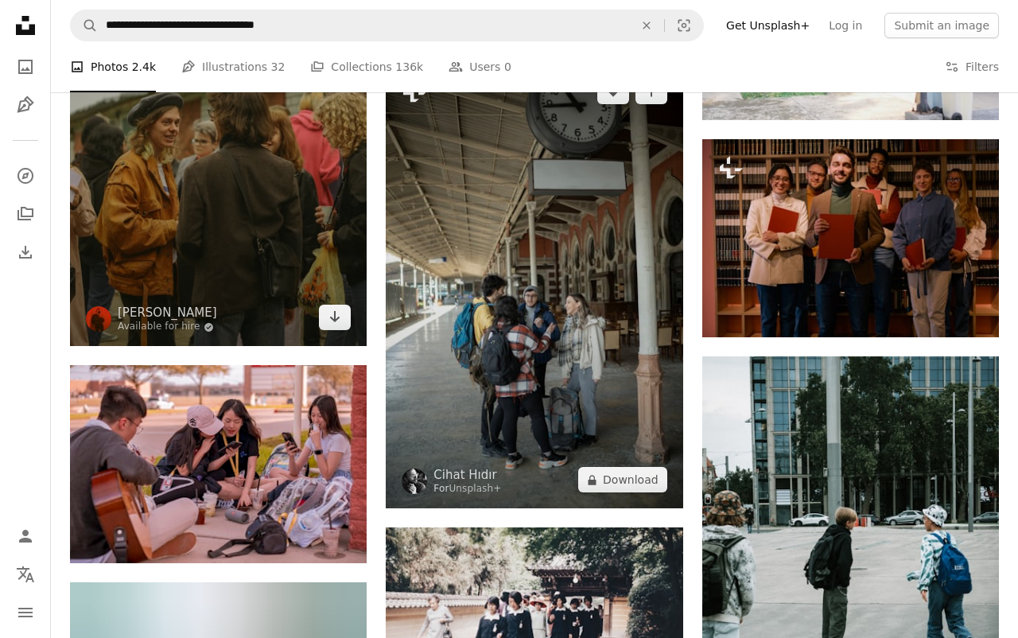
scroll to position [10539, 0]
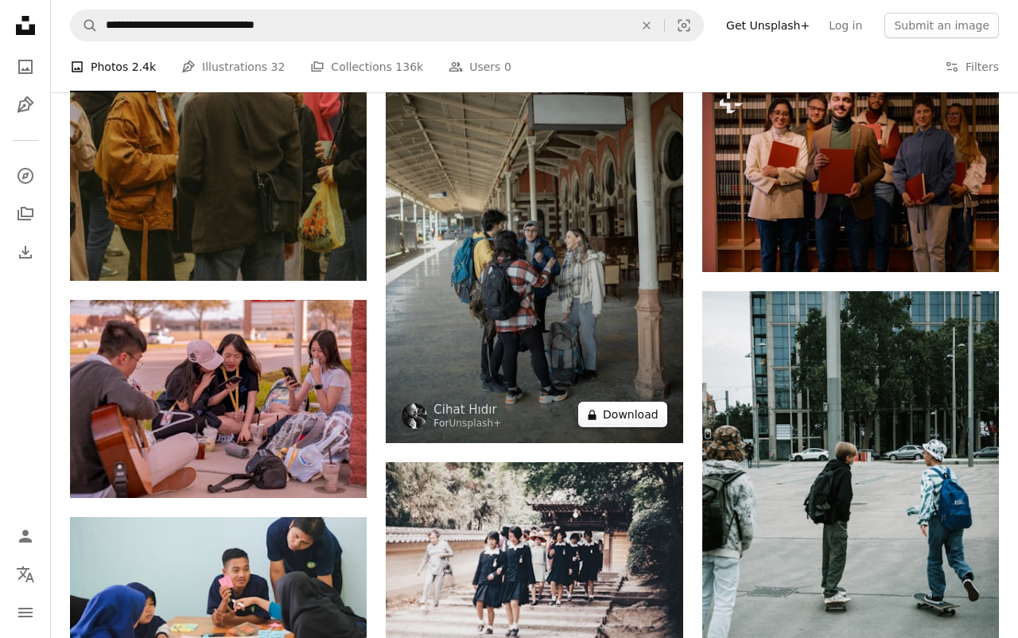
click at [625, 411] on button "A lock Download" at bounding box center [622, 413] width 89 height 25
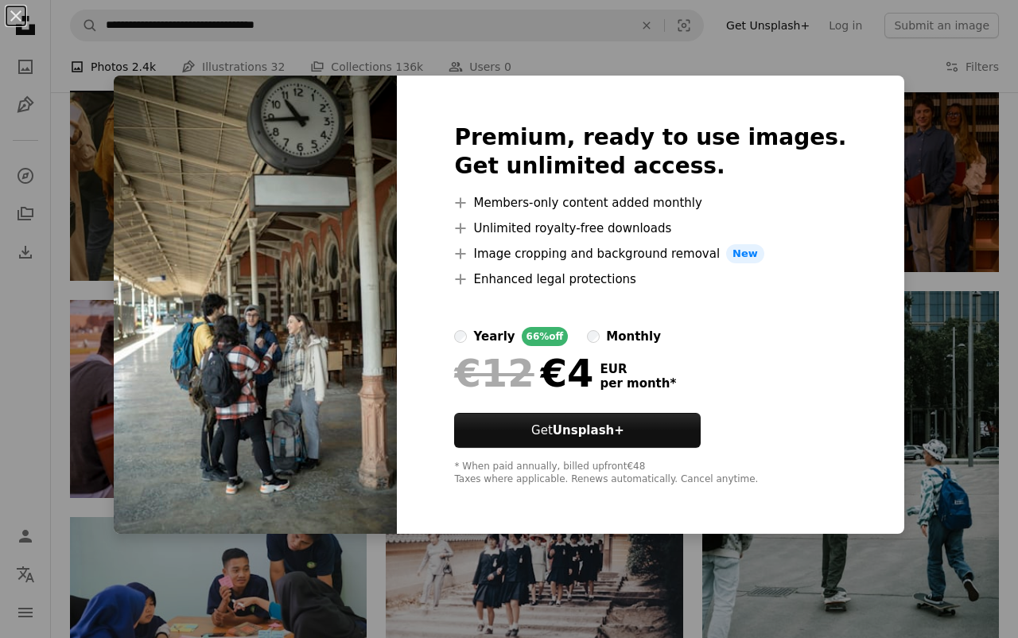
click at [929, 304] on div "An X shape Premium, ready to use images. Get unlimited access. A plus sign Memb…" at bounding box center [509, 319] width 1018 height 638
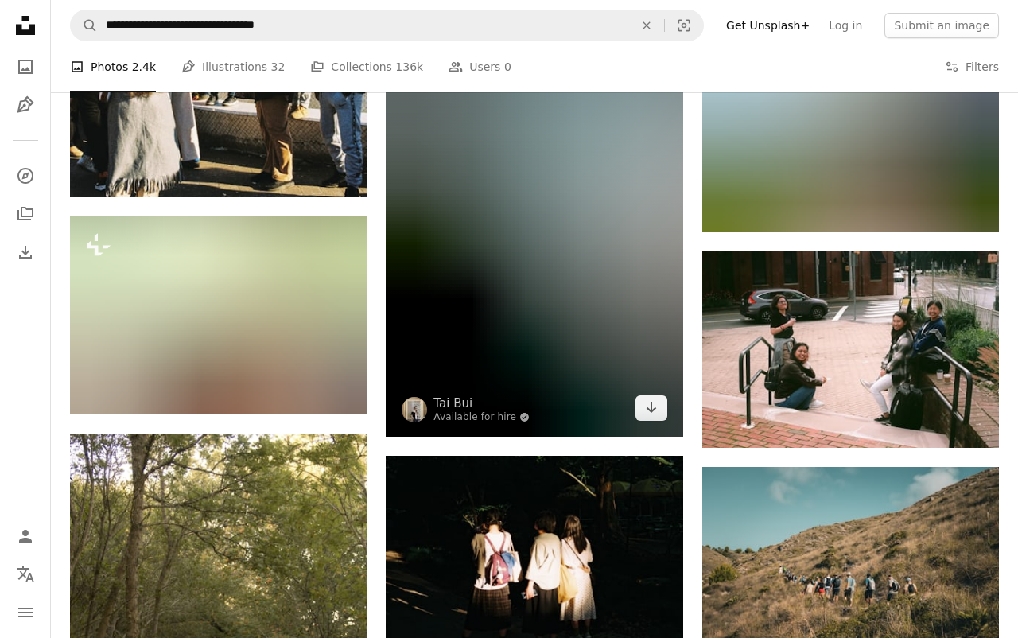
scroll to position [12268, 0]
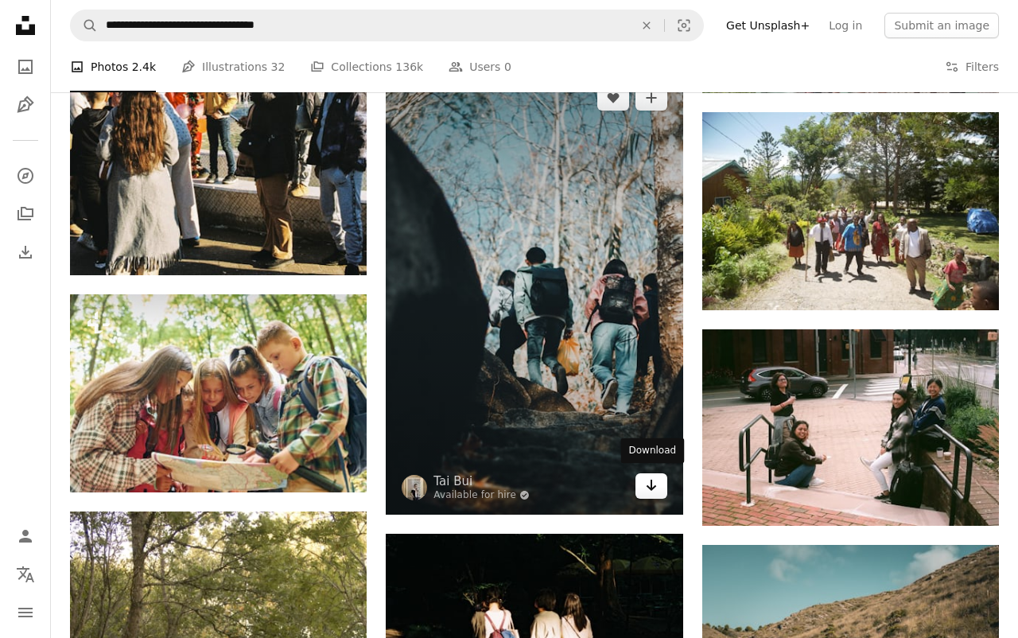
click at [655, 488] on icon "Arrow pointing down" at bounding box center [651, 484] width 13 height 19
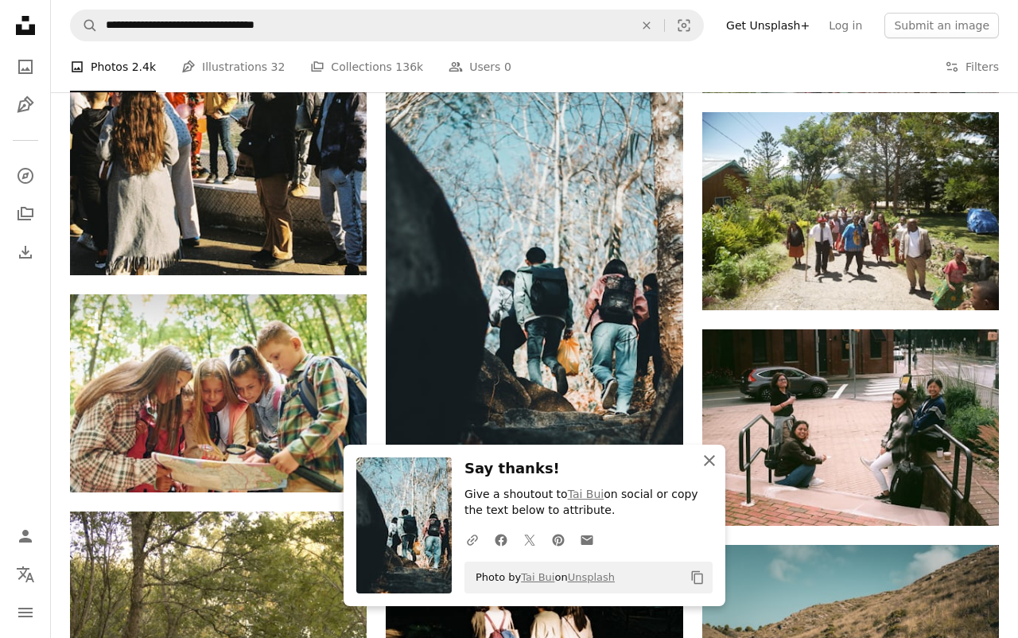
click at [712, 459] on icon "An X shape" at bounding box center [709, 460] width 19 height 19
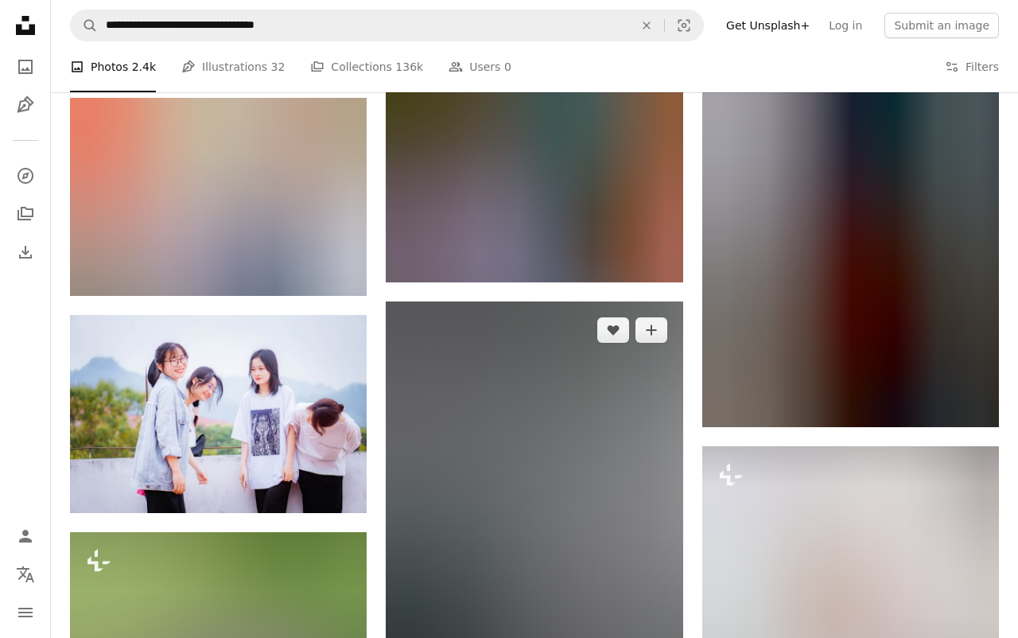
scroll to position [14666, 0]
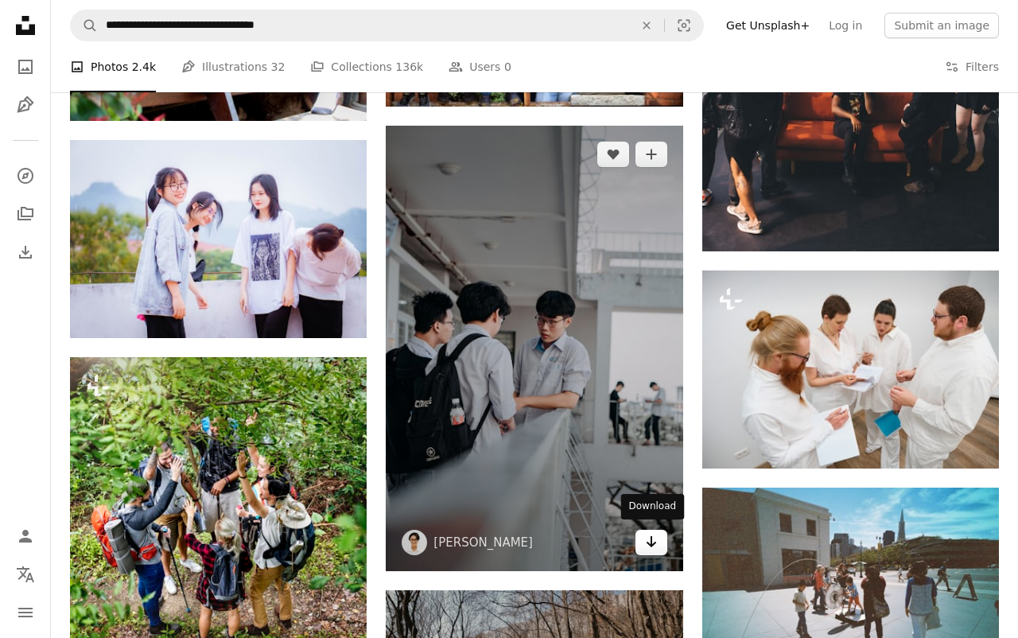
click at [653, 545] on icon "Arrow pointing down" at bounding box center [651, 541] width 13 height 19
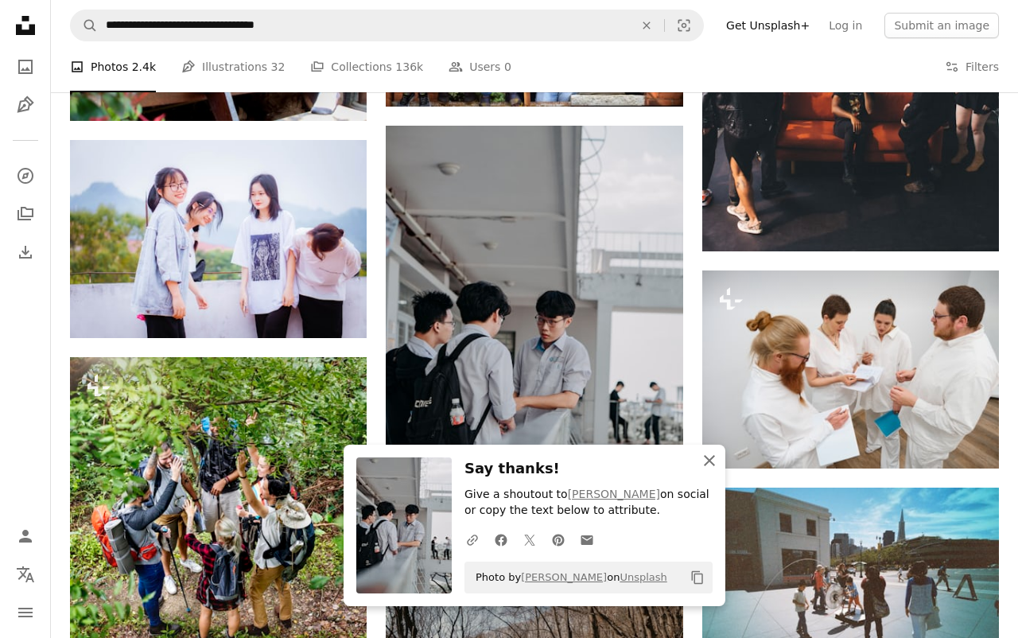
click at [704, 463] on icon "button" at bounding box center [709, 460] width 11 height 11
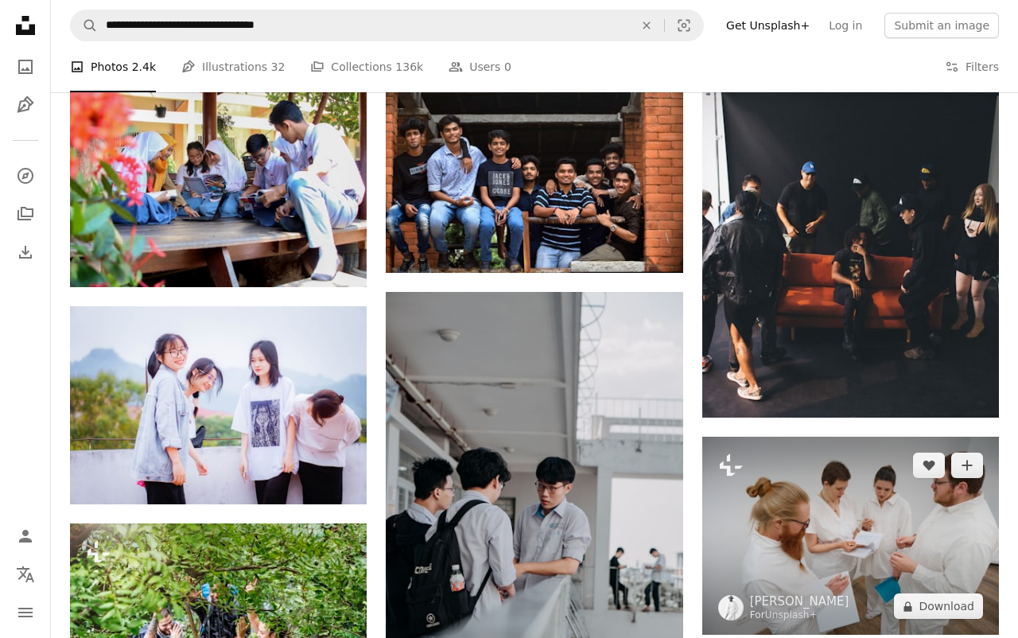
scroll to position [14475, 0]
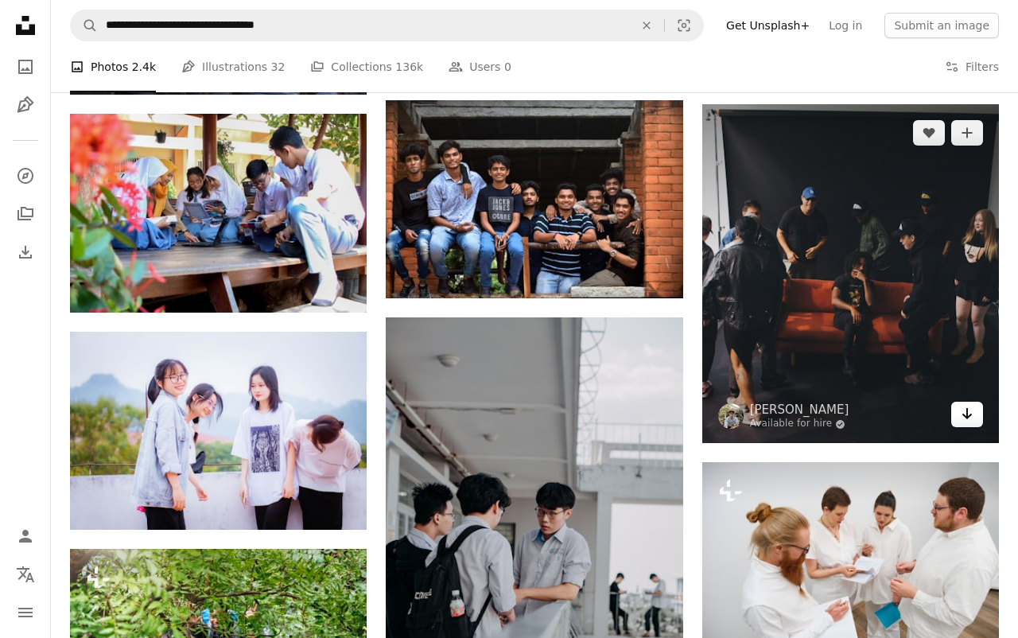
click at [942, 423] on icon "Arrow pointing down" at bounding box center [966, 413] width 13 height 19
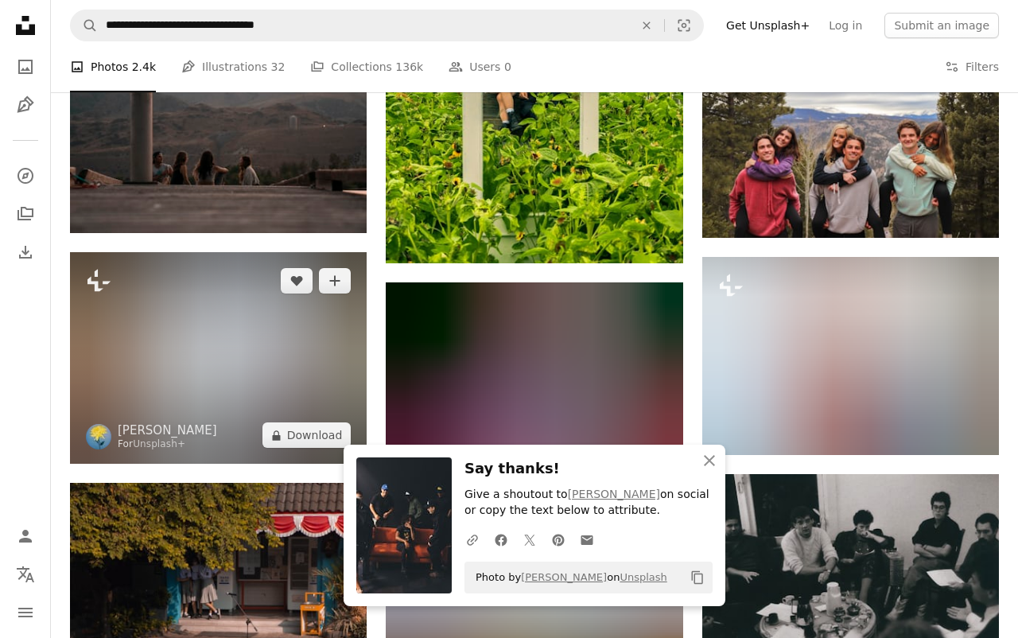
scroll to position [13644, 0]
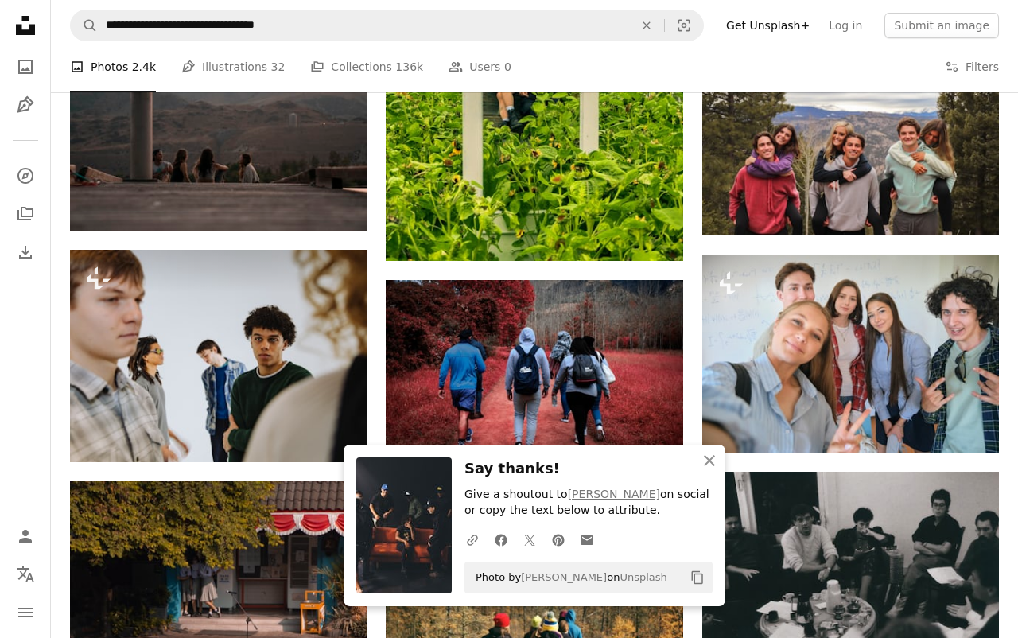
drag, startPoint x: 255, startPoint y: 394, endPoint x: 506, endPoint y: 6, distance: 461.8
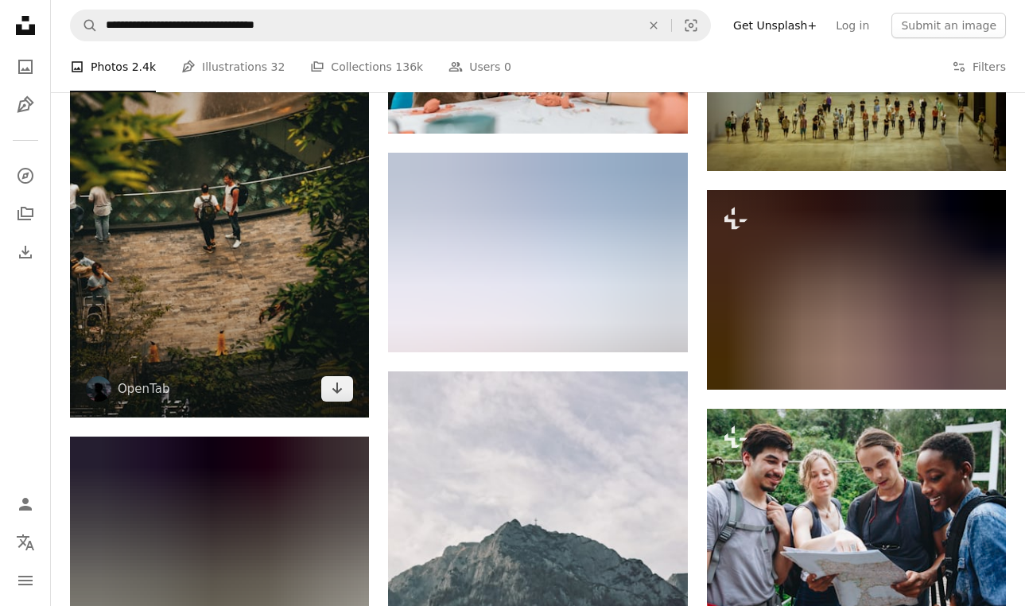
scroll to position [18809, 0]
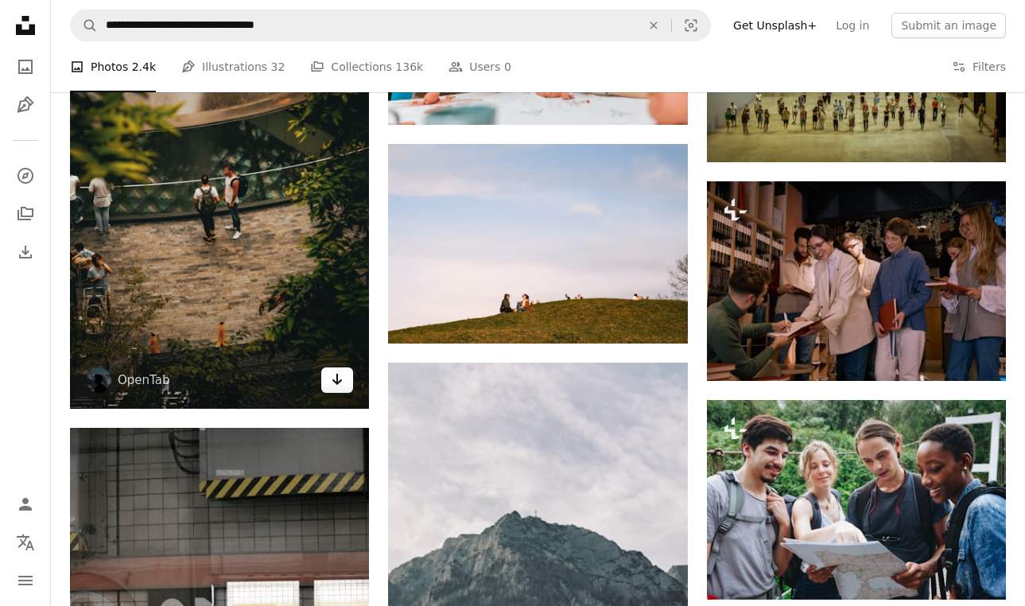
click at [338, 389] on icon "Arrow pointing down" at bounding box center [337, 379] width 13 height 19
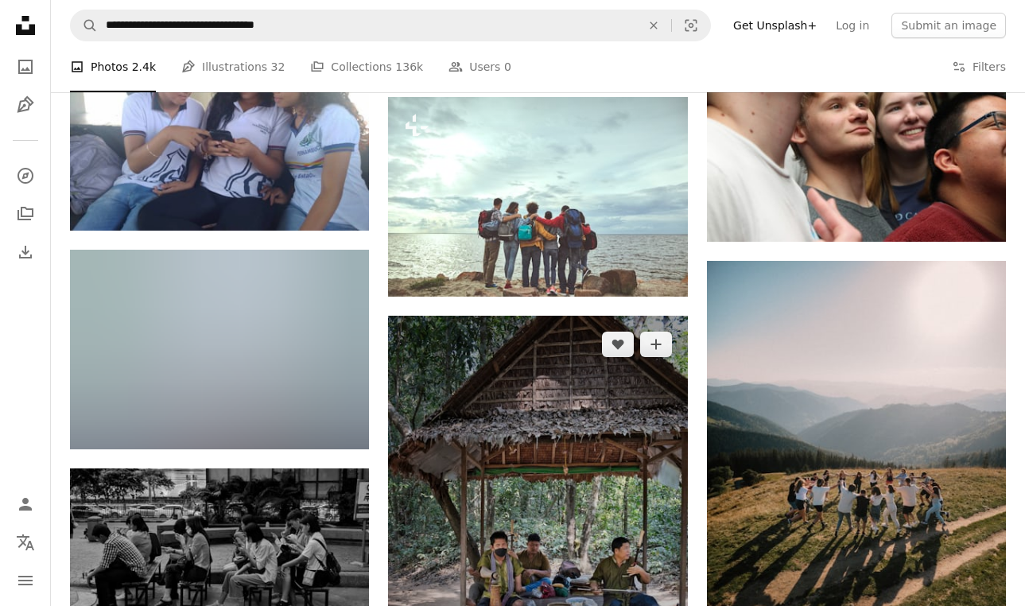
scroll to position [25001, 0]
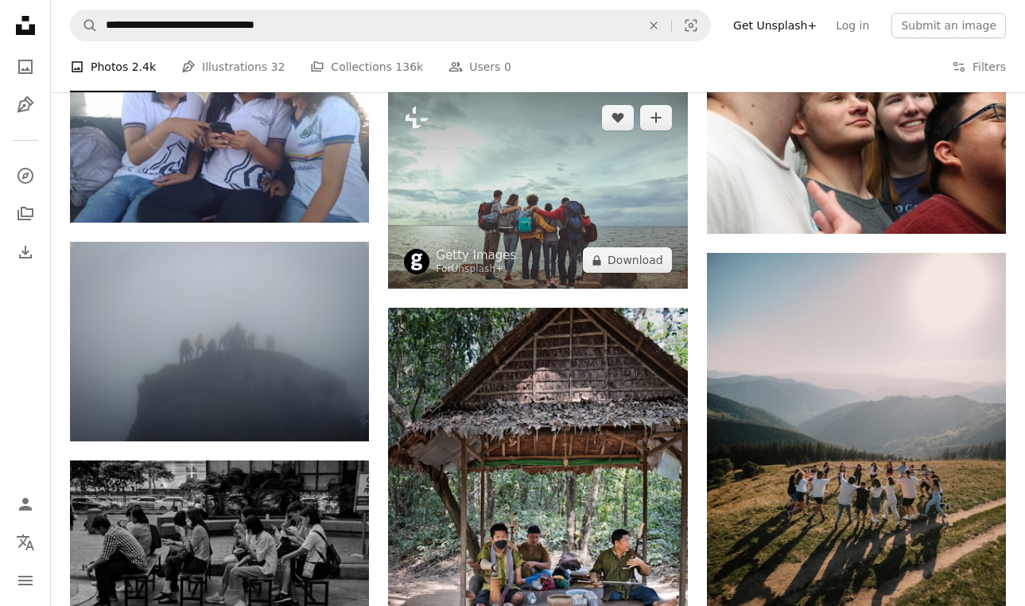
click at [609, 164] on img at bounding box center [537, 189] width 299 height 200
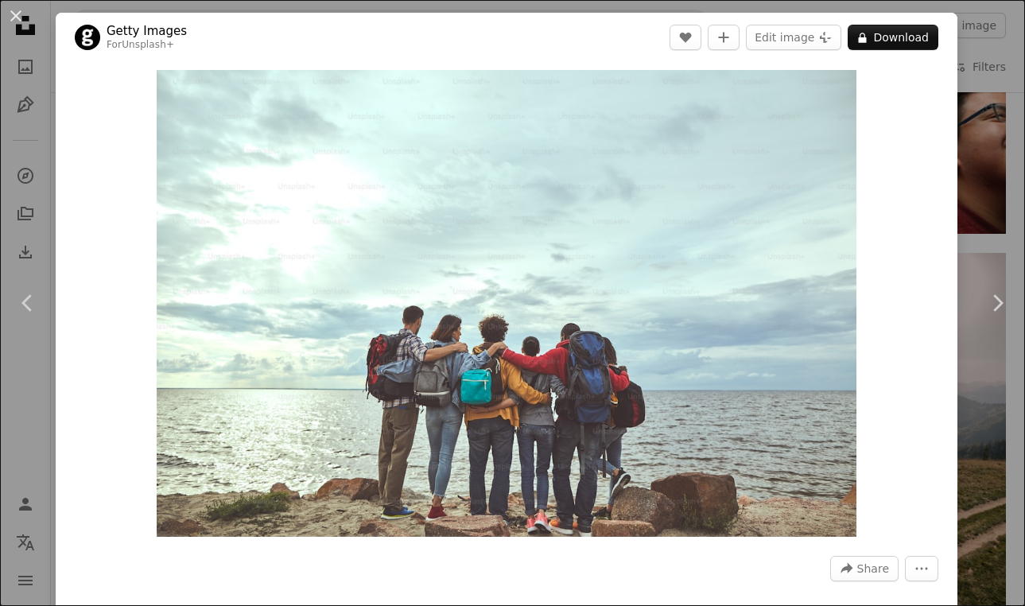
drag, startPoint x: 775, startPoint y: 304, endPoint x: 766, endPoint y: 2, distance: 302.2
